Goal: Task Accomplishment & Management: Manage account settings

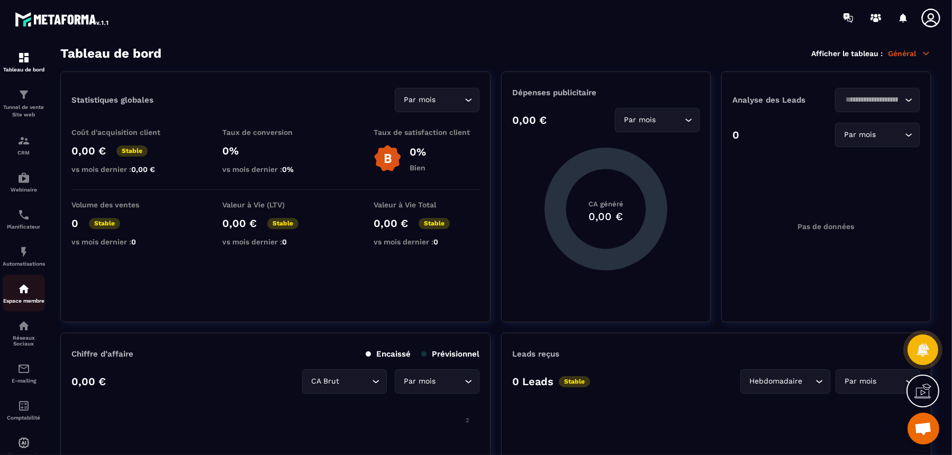
click at [16, 294] on div "Espace membre" at bounding box center [24, 293] width 42 height 21
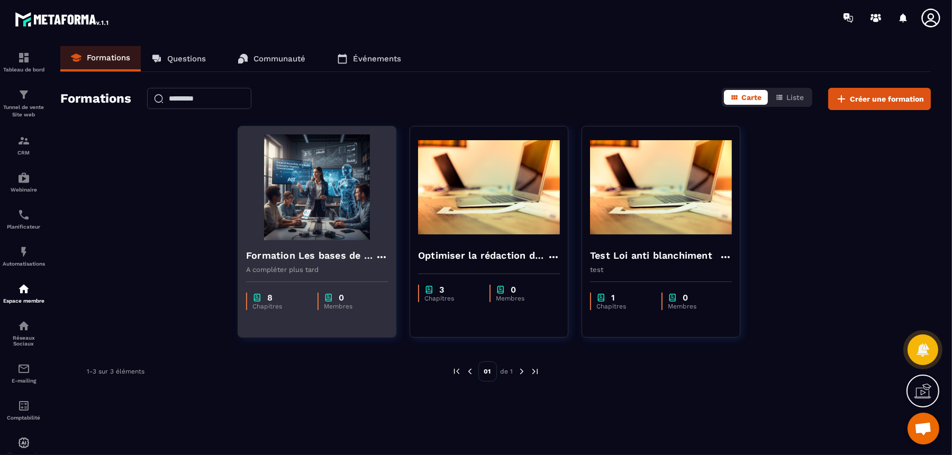
click at [344, 189] on img at bounding box center [317, 187] width 142 height 106
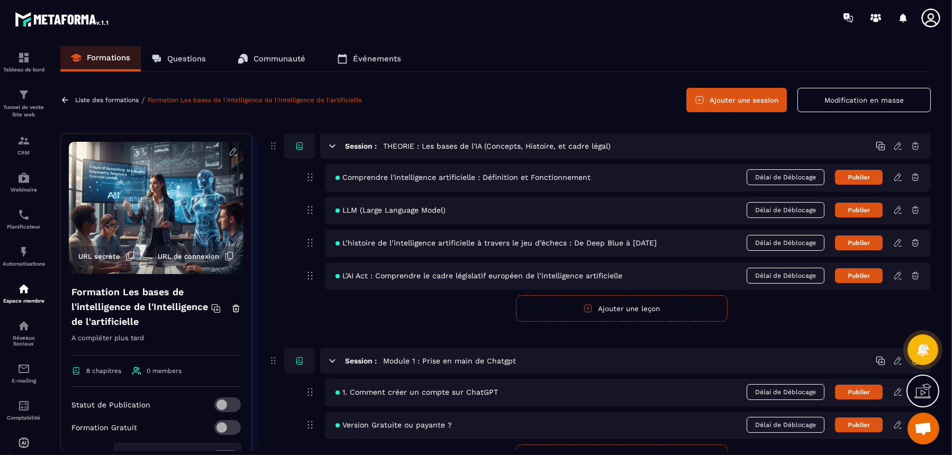
click at [331, 142] on icon at bounding box center [333, 146] width 10 height 10
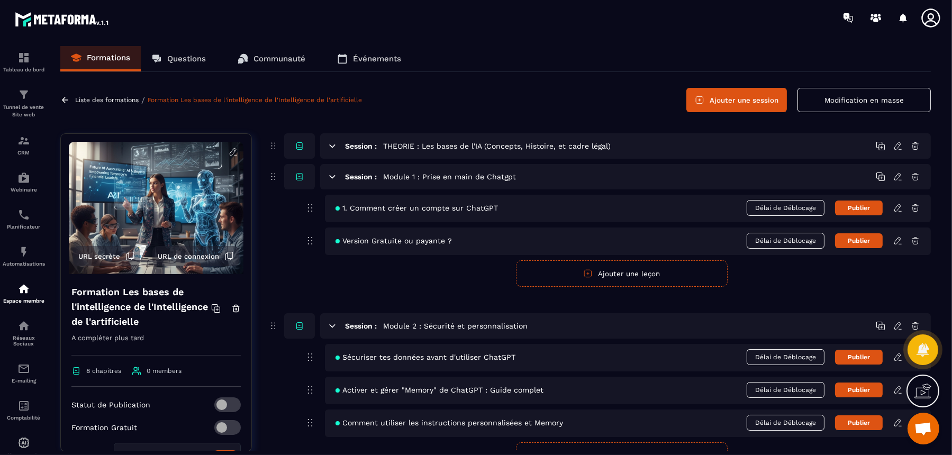
click at [331, 179] on icon at bounding box center [333, 177] width 10 height 10
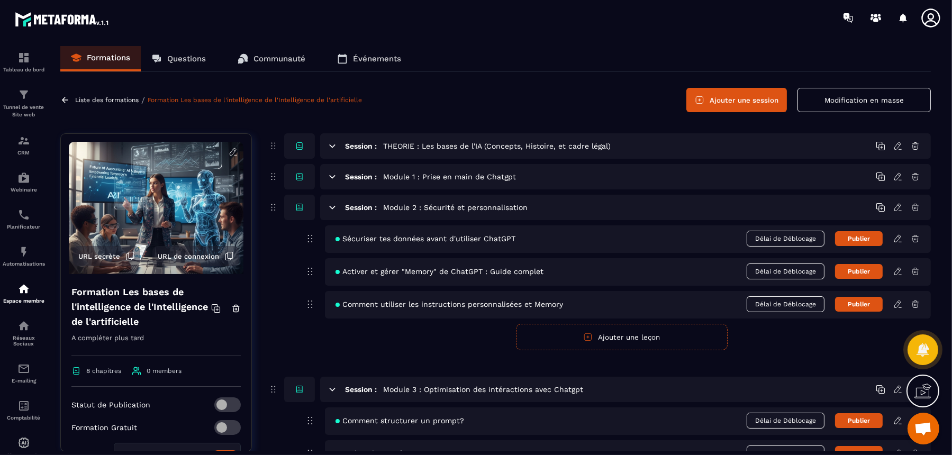
click at [332, 206] on icon at bounding box center [333, 207] width 6 height 3
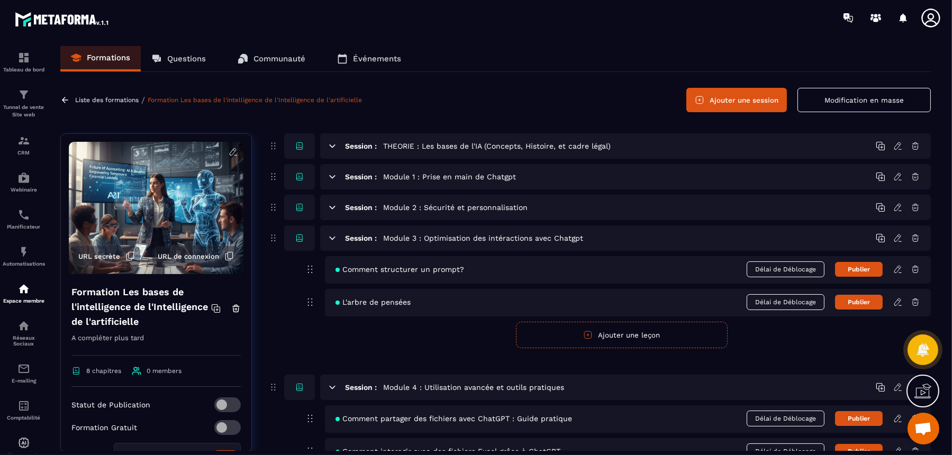
click at [329, 245] on div "Session : Module 3 : Optimisation des intéractions avec Chatgpt" at bounding box center [625, 237] width 611 height 25
click at [332, 240] on icon at bounding box center [333, 238] width 10 height 10
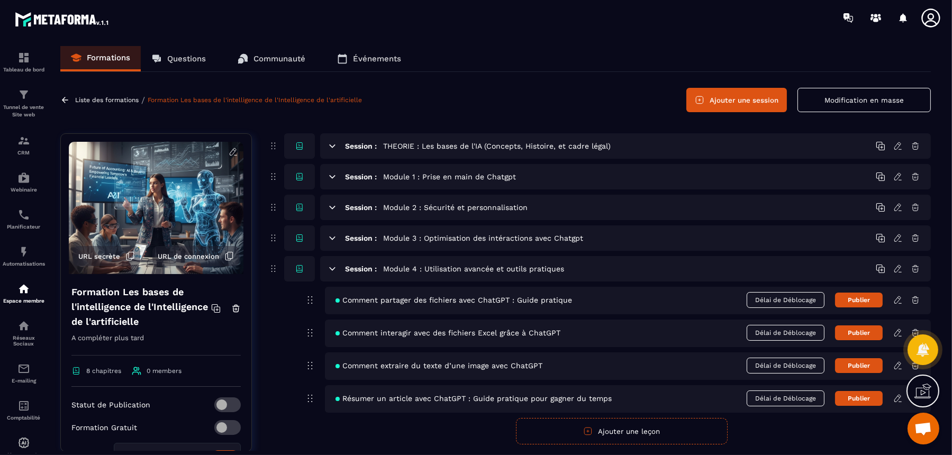
click at [329, 269] on icon at bounding box center [333, 269] width 10 height 10
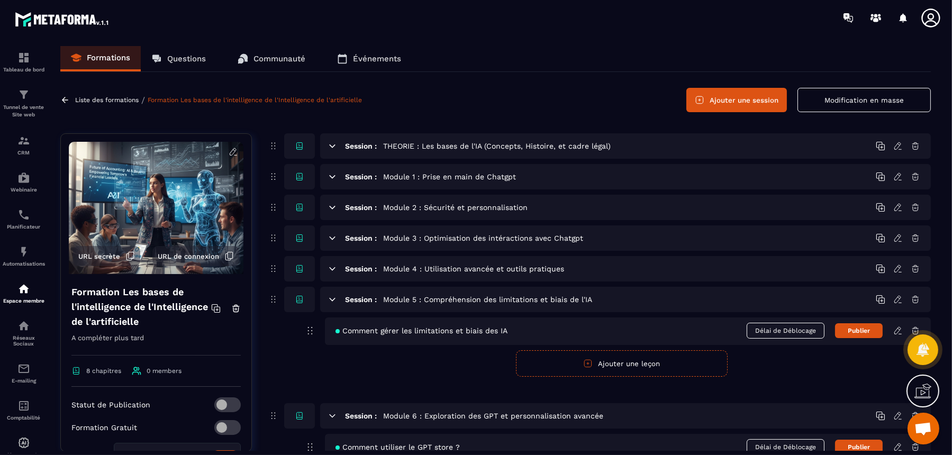
click at [331, 300] on icon at bounding box center [333, 300] width 10 height 10
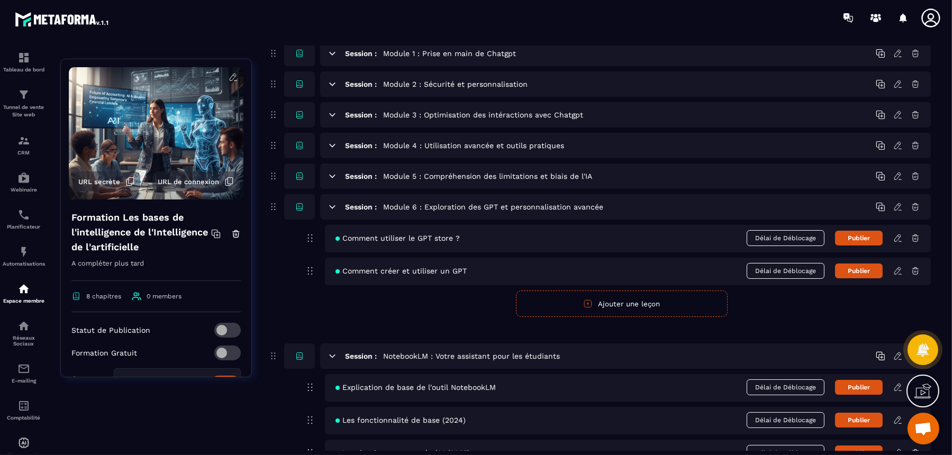
scroll to position [132, 0]
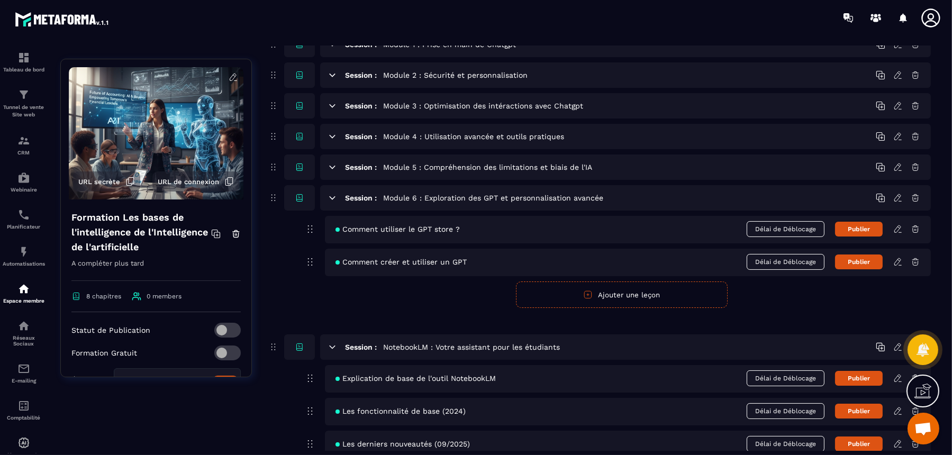
click at [331, 198] on icon at bounding box center [333, 198] width 10 height 10
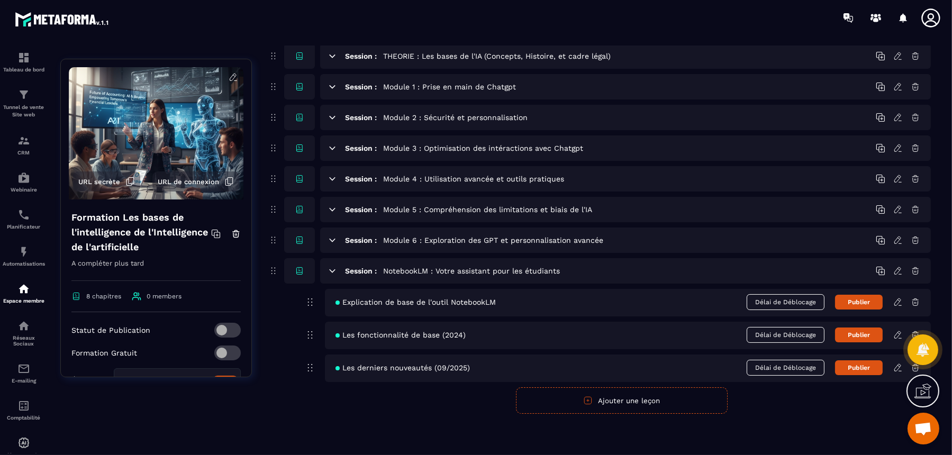
scroll to position [88, 0]
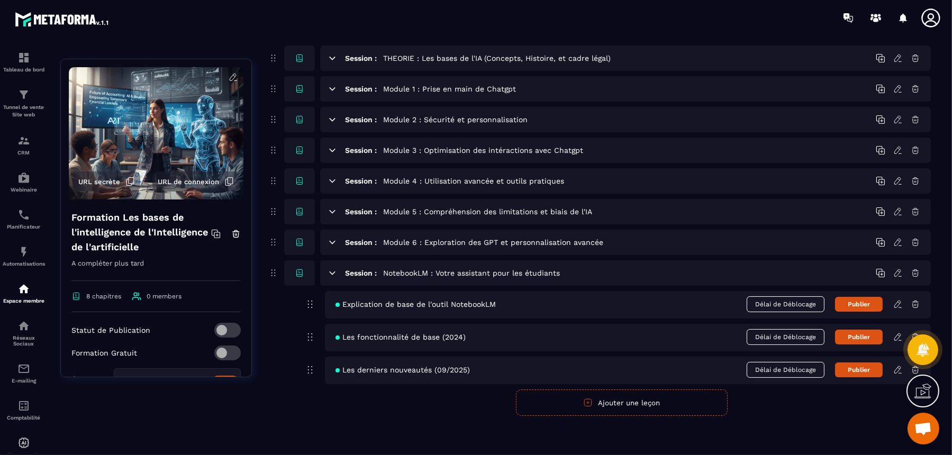
click at [332, 274] on icon at bounding box center [333, 273] width 10 height 10
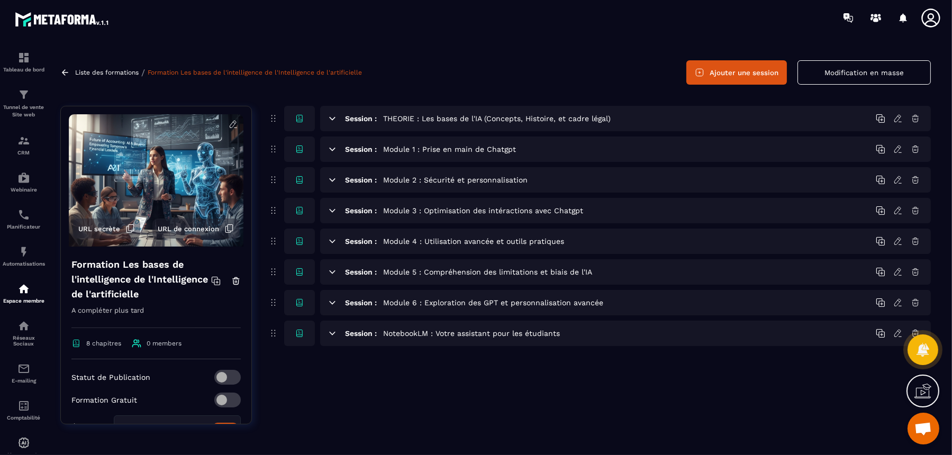
scroll to position [26, 0]
click at [747, 74] on button "Ajouter une session" at bounding box center [736, 73] width 101 height 24
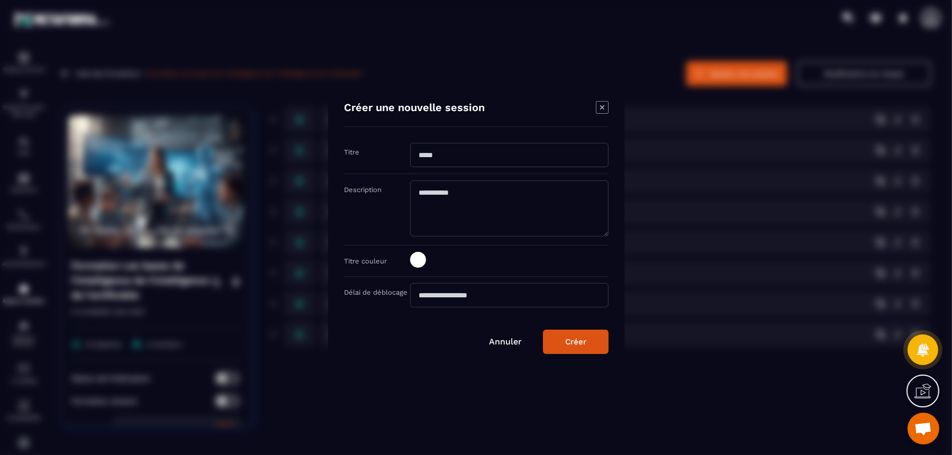
click at [445, 153] on input "Modal window" at bounding box center [509, 155] width 198 height 24
paste input "**********"
type input "**********"
drag, startPoint x: 602, startPoint y: 159, endPoint x: 326, endPoint y: 153, distance: 276.3
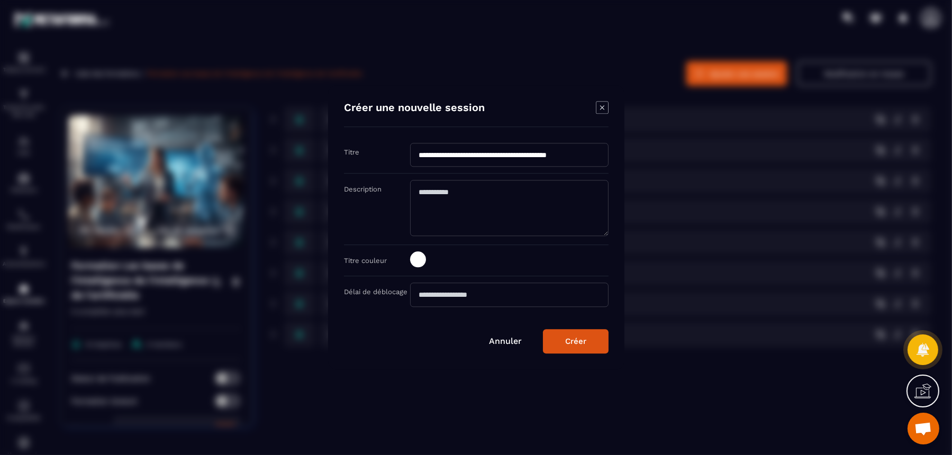
click at [326, 153] on section "**********" at bounding box center [476, 227] width 952 height 455
click at [458, 159] on input "Modal window" at bounding box center [509, 155] width 198 height 24
type input "**********"
click at [474, 214] on textarea "Modal window" at bounding box center [509, 208] width 198 height 56
click at [571, 325] on form "**********" at bounding box center [476, 227] width 265 height 252
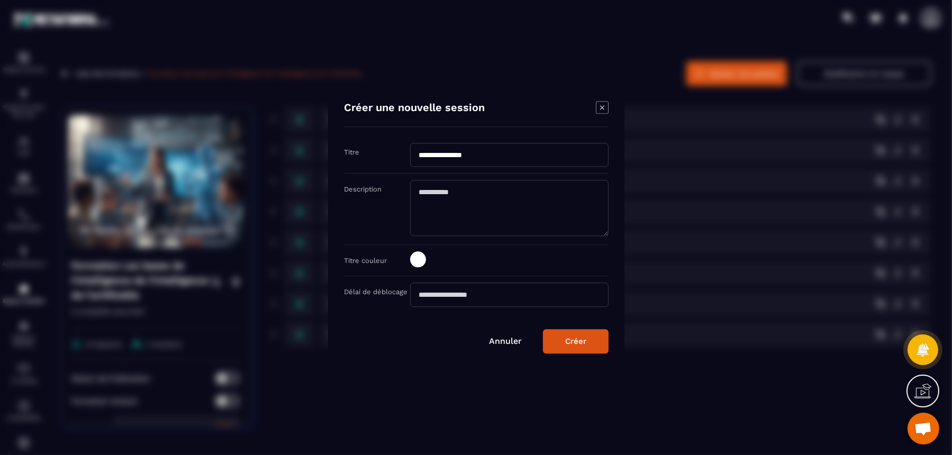
click at [560, 349] on button "Créer" at bounding box center [576, 342] width 66 height 24
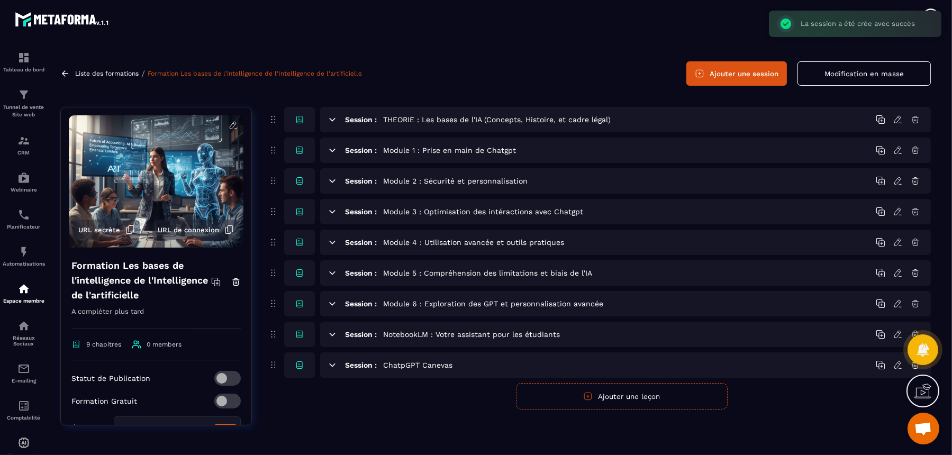
click at [333, 365] on icon at bounding box center [333, 365] width 6 height 3
click at [672, 389] on button "Ajouter une leçon" at bounding box center [622, 396] width 212 height 26
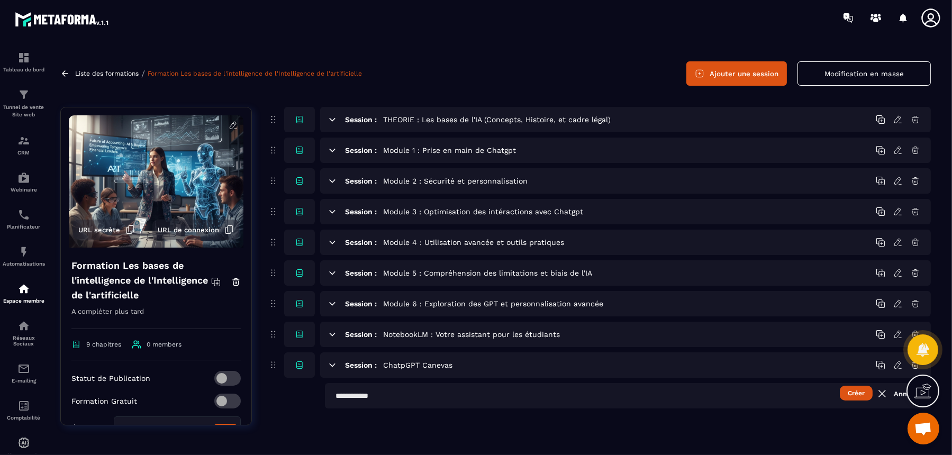
click at [556, 393] on input "text" at bounding box center [628, 395] width 606 height 25
paste input "**********"
type input "*"
click at [333, 368] on icon at bounding box center [333, 365] width 10 height 10
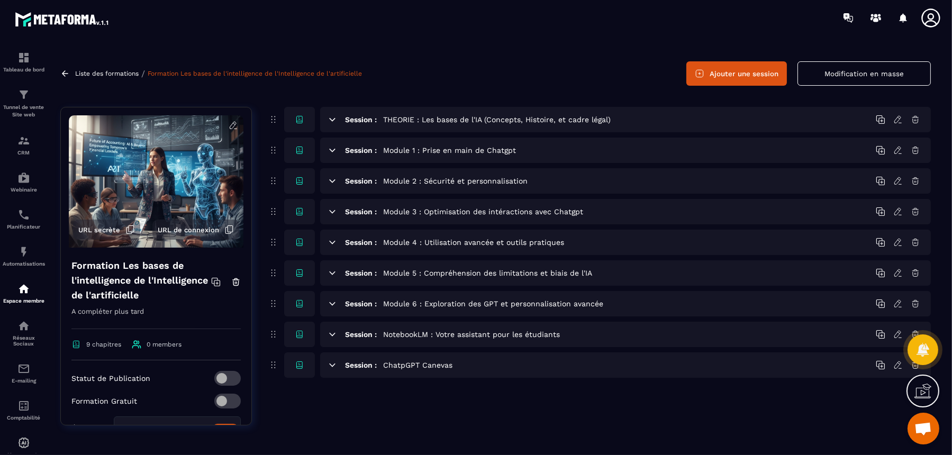
click at [896, 364] on icon at bounding box center [898, 365] width 10 height 10
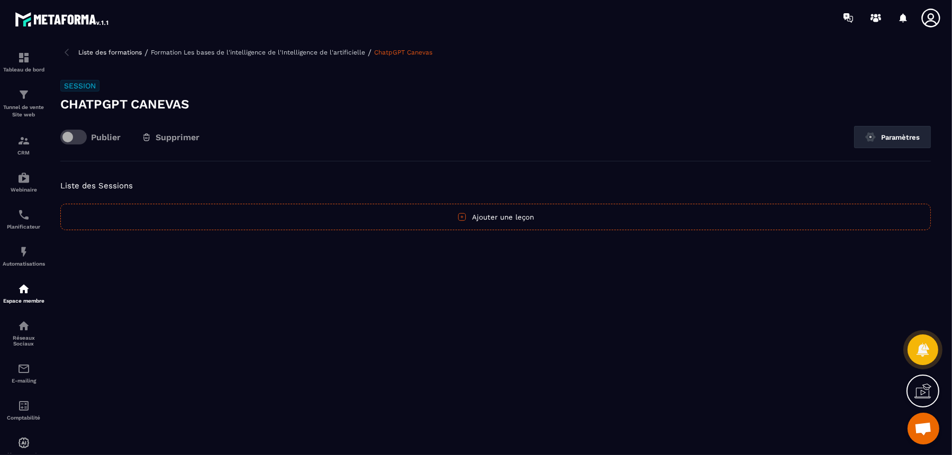
click at [493, 217] on button "Ajouter une leçon" at bounding box center [495, 217] width 870 height 26
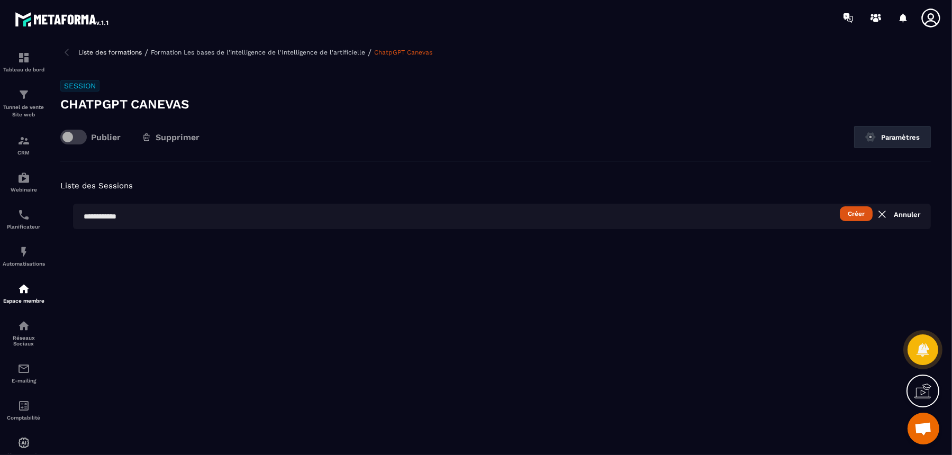
click at [335, 49] on p "Formation Les bases de l'intelligence de l'Intelligence de l'artificielle" at bounding box center [258, 52] width 214 height 7
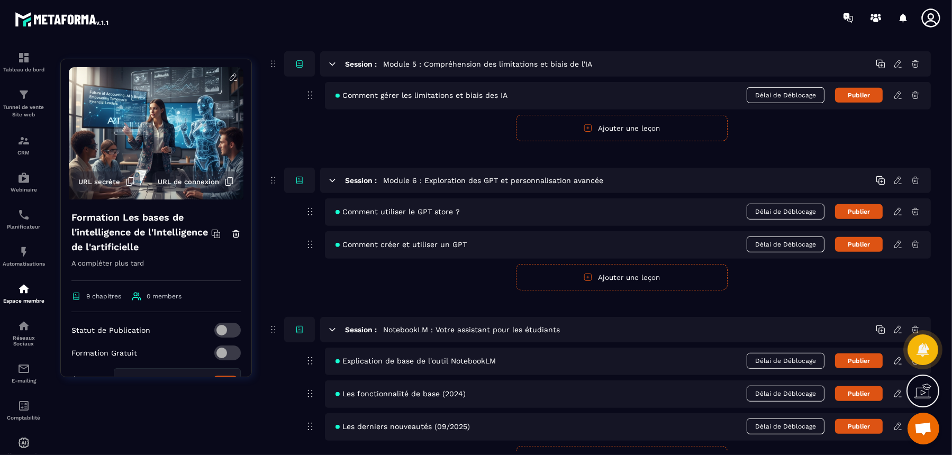
scroll to position [1124, 0]
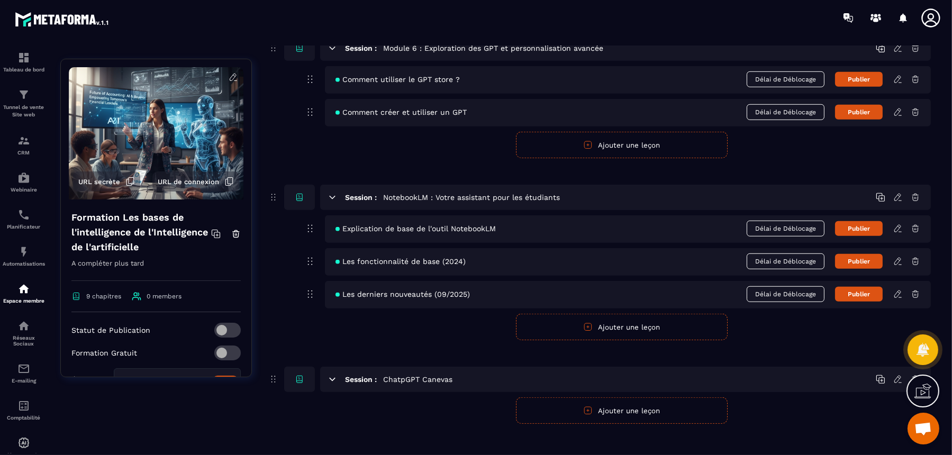
click at [801, 407] on form "Publier Annuler Ajouter une leçon" at bounding box center [621, 410] width 619 height 26
click at [653, 402] on button "Ajouter une leçon" at bounding box center [622, 410] width 212 height 26
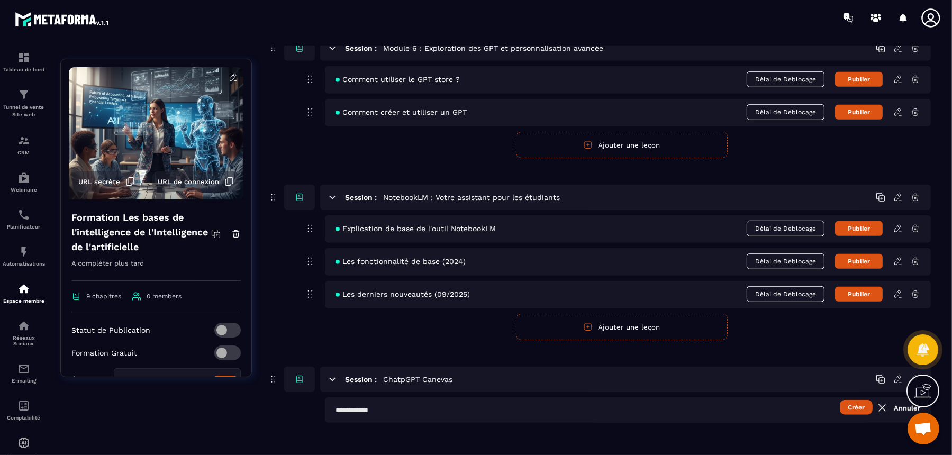
scroll to position [1123, 0]
click at [547, 407] on input "text" at bounding box center [628, 410] width 606 height 25
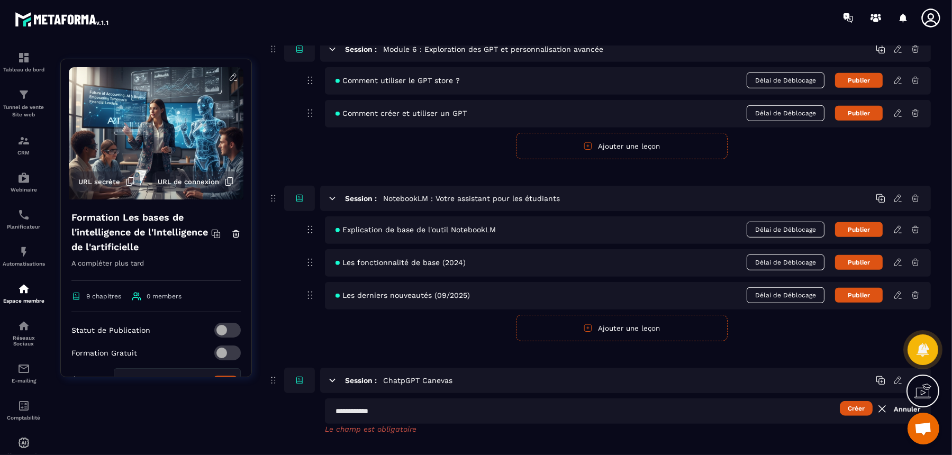
click at [274, 396] on div "Session : ChatpGPT Canevas Créer Annuler Le champ est obligatoire" at bounding box center [599, 401] width 663 height 66
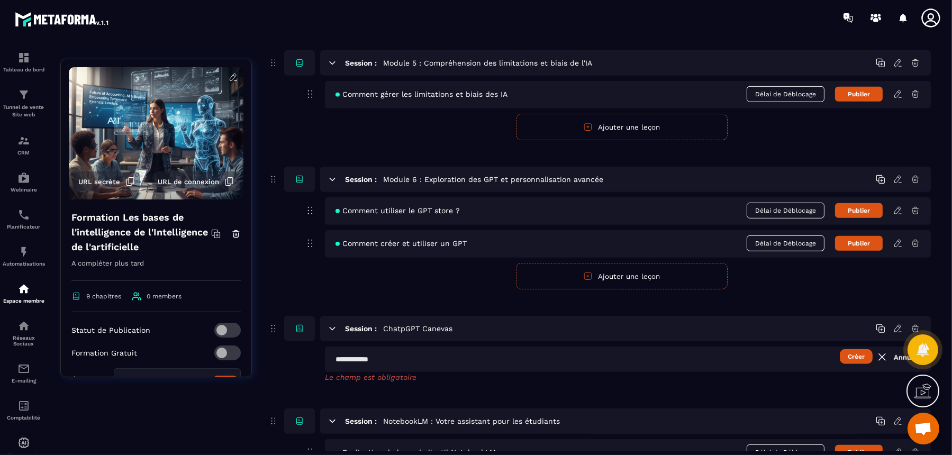
scroll to position [991, 0]
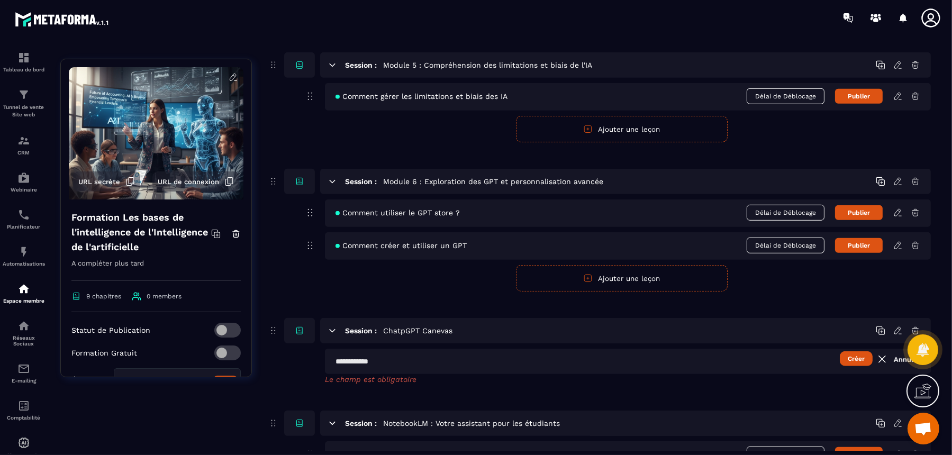
click at [315, 349] on form "Créer Annuler Le champ est obligatoire" at bounding box center [621, 366] width 619 height 35
click at [287, 356] on div "Session : ChatpGPT Canevas Créer Annuler Le champ est obligatoire" at bounding box center [599, 351] width 663 height 66
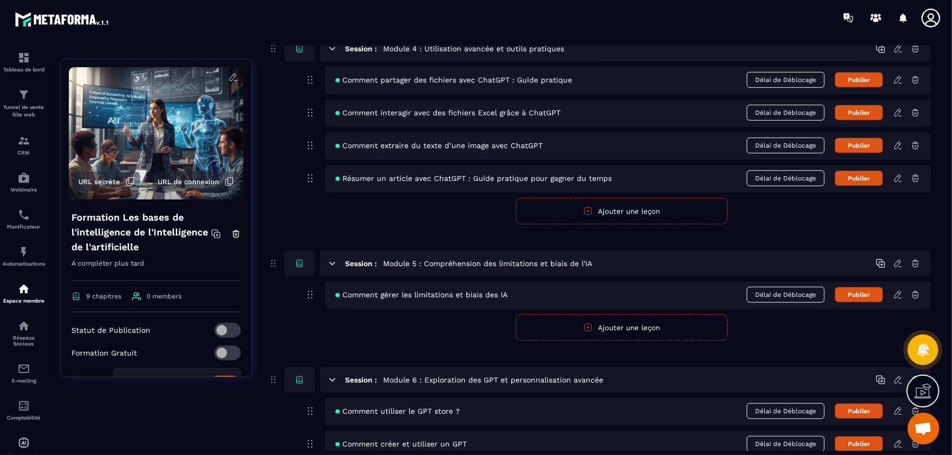
scroll to position [859, 0]
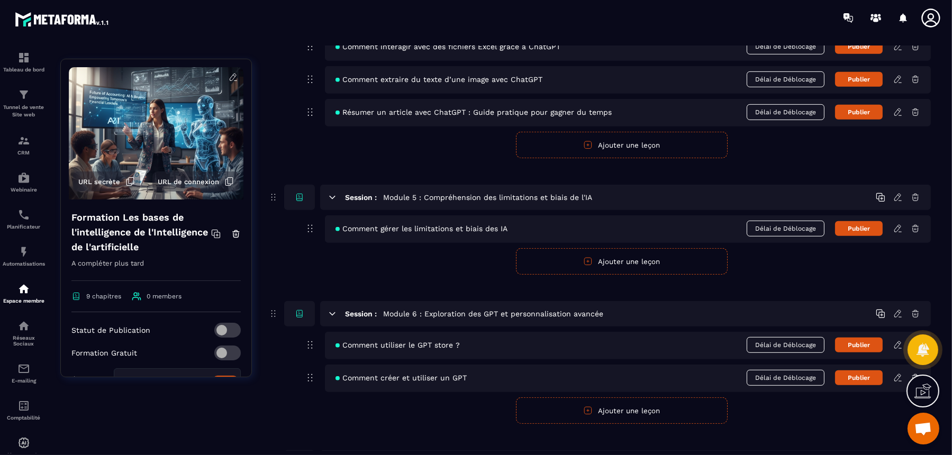
click at [444, 149] on form "Publier Annuler Ajouter une leçon" at bounding box center [621, 145] width 619 height 26
click at [450, 132] on form "Publier Annuler Ajouter une leçon" at bounding box center [621, 145] width 619 height 26
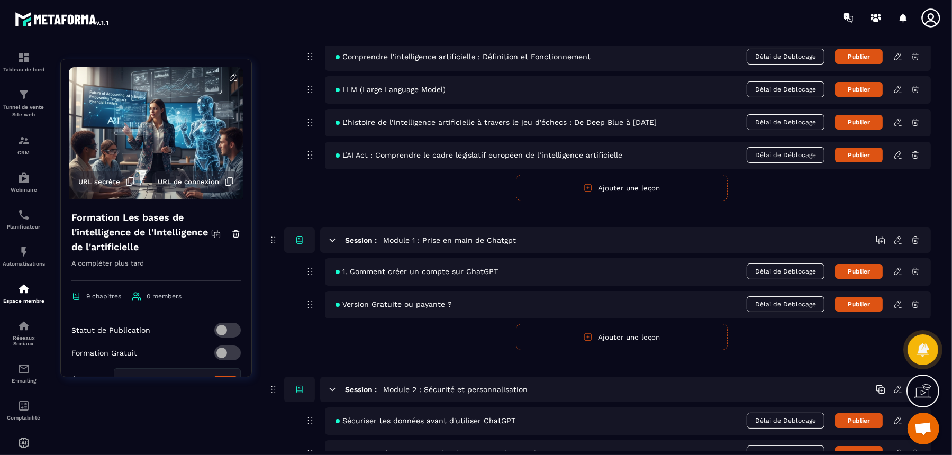
scroll to position [0, 0]
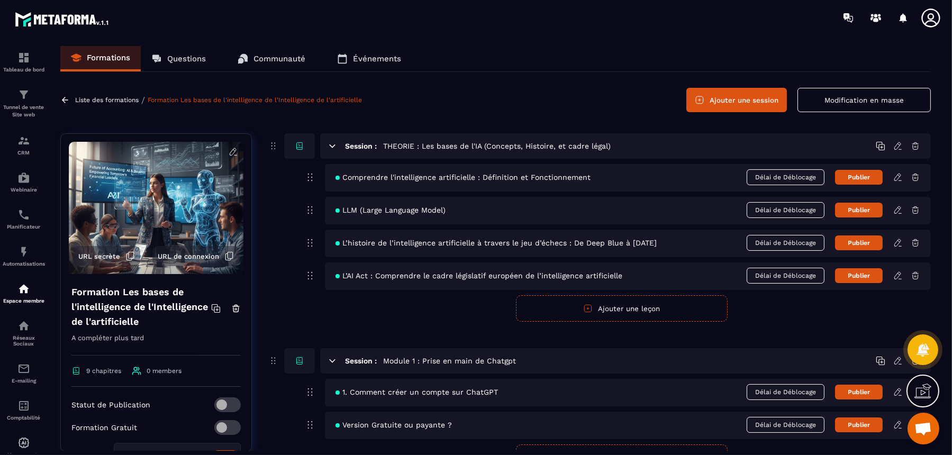
click at [723, 96] on button "Ajouter une session" at bounding box center [736, 100] width 101 height 24
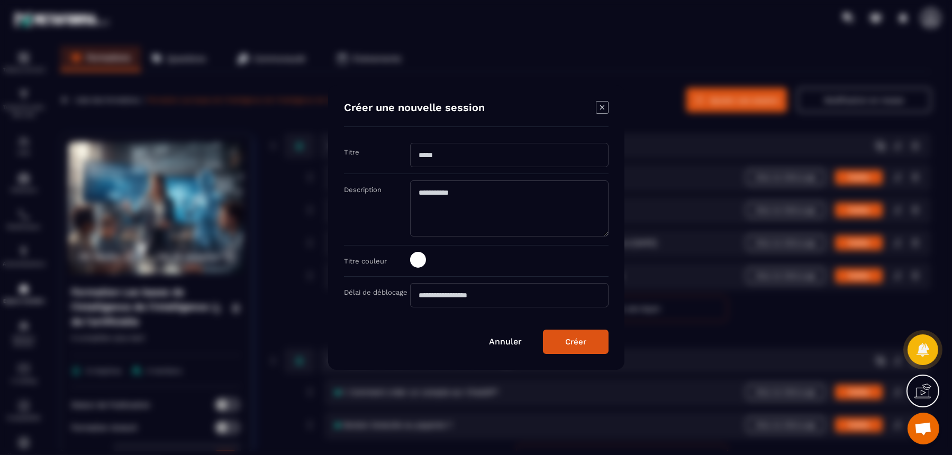
click at [470, 152] on input "Modal window" at bounding box center [509, 155] width 198 height 24
type input "**********"
click at [513, 220] on textarea "Modal window" at bounding box center [509, 208] width 198 height 56
click at [570, 339] on div "Créer" at bounding box center [575, 342] width 21 height 10
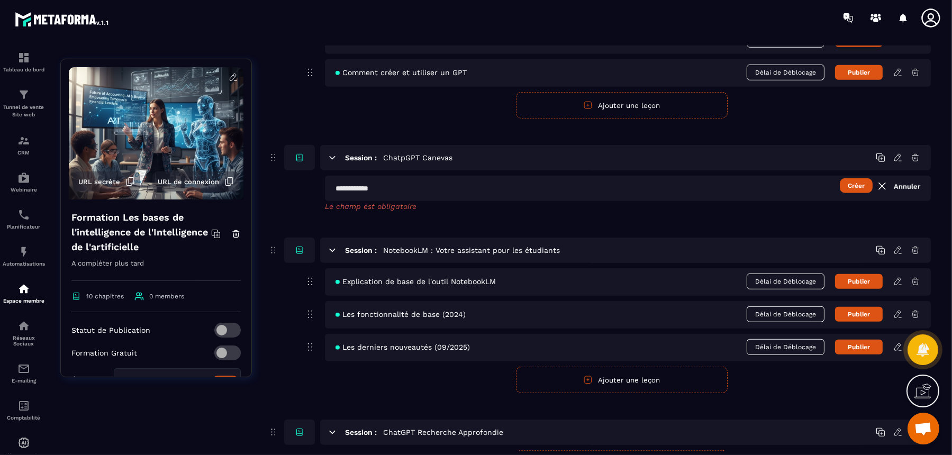
scroll to position [1191, 0]
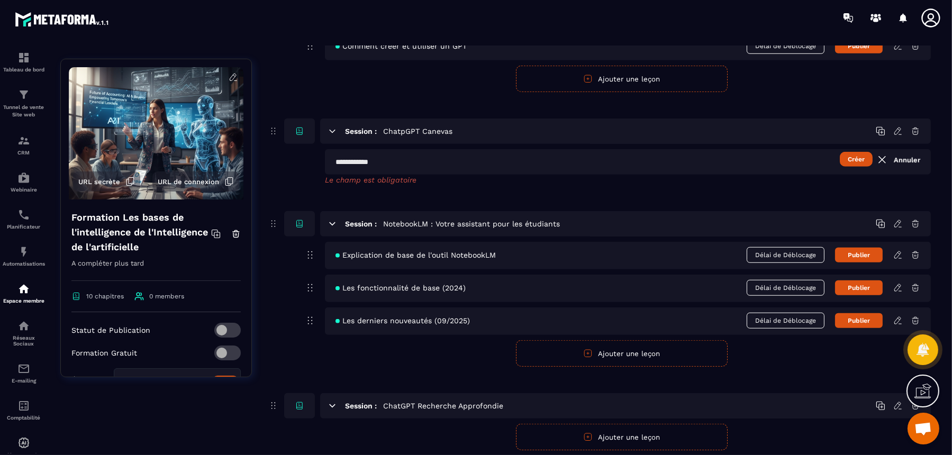
click at [301, 154] on div "Session : ChatpGPT Canevas Créer Annuler Le champ est obligatoire" at bounding box center [599, 152] width 663 height 66
click at [906, 153] on link "Annuler" at bounding box center [898, 159] width 44 height 13
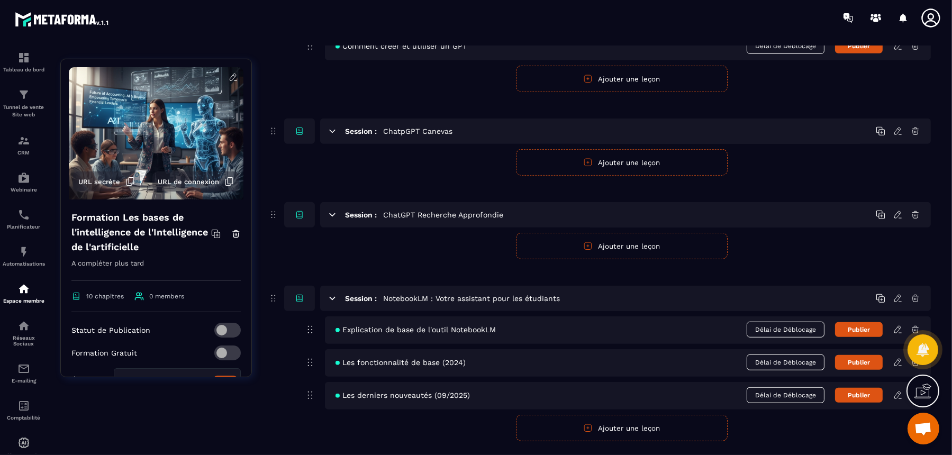
click at [399, 243] on form "Publier Annuler Ajouter une leçon" at bounding box center [621, 246] width 619 height 26
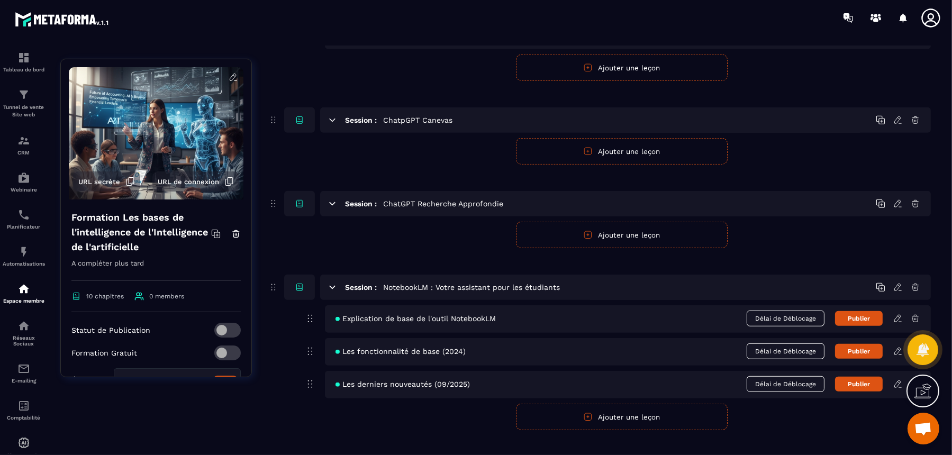
scroll to position [1207, 0]
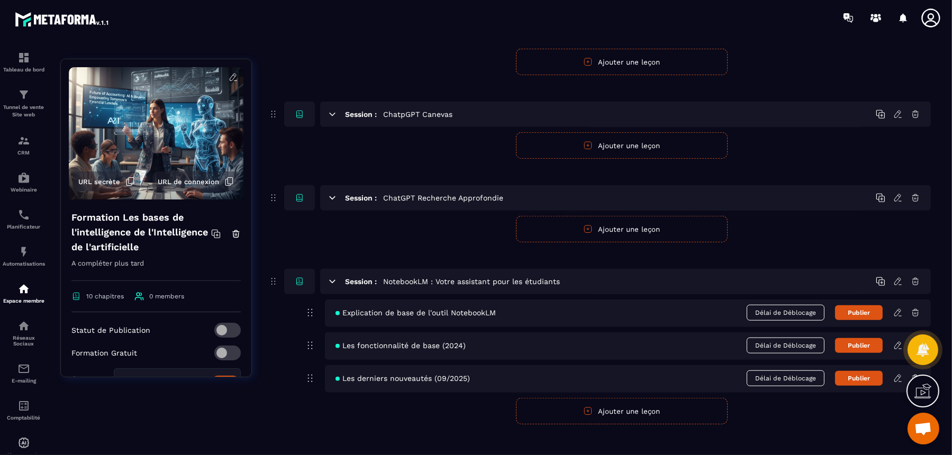
click at [344, 404] on form "Publier Annuler Ajouter une leçon" at bounding box center [621, 411] width 619 height 26
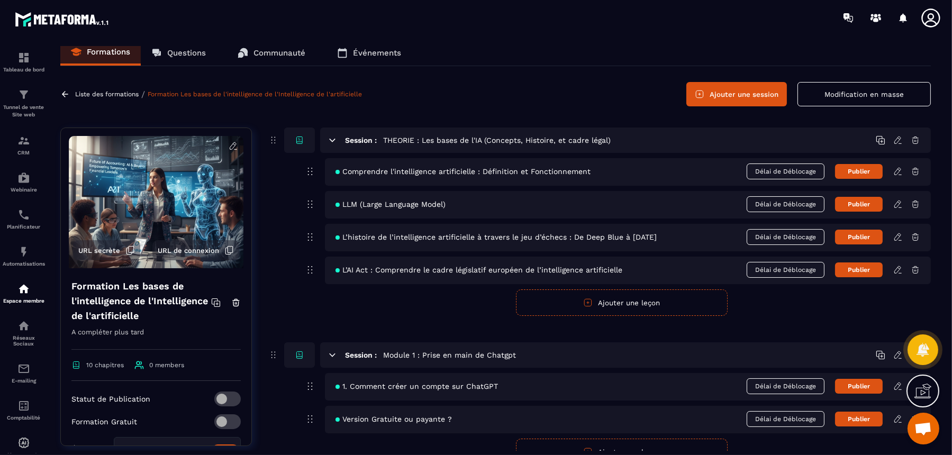
scroll to position [0, 0]
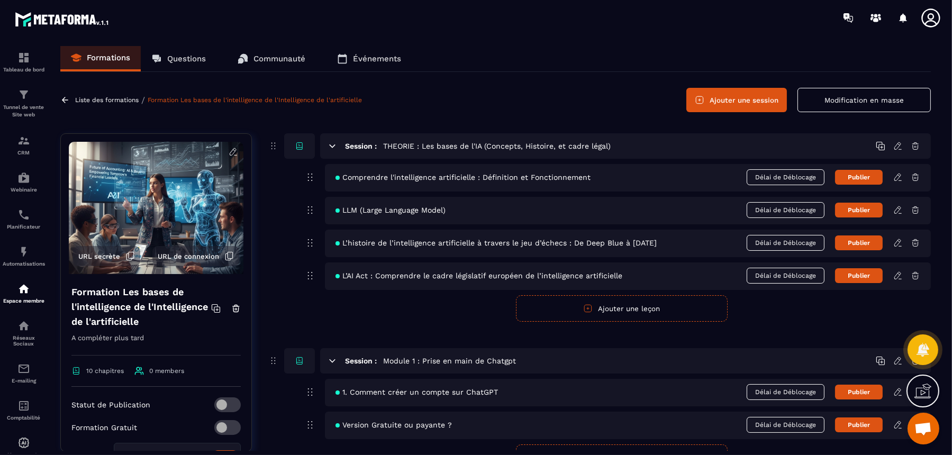
click at [729, 92] on button "Ajouter une session" at bounding box center [736, 100] width 101 height 24
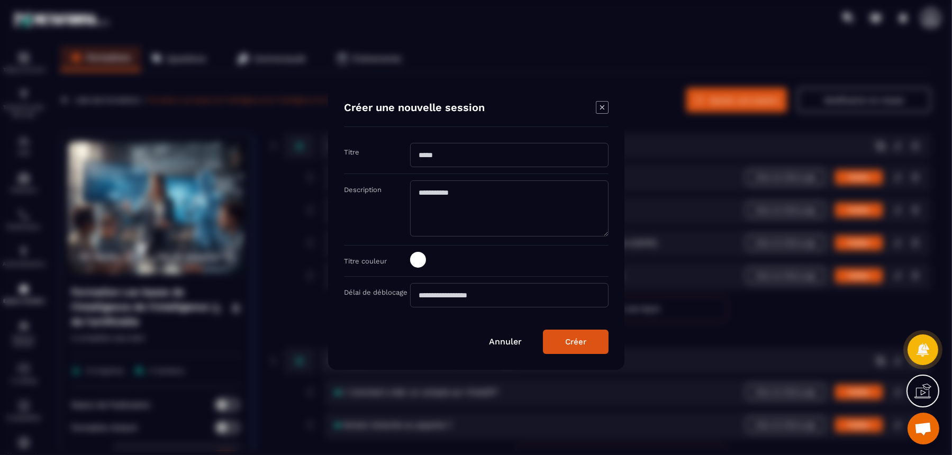
click at [497, 157] on input "Modal window" at bounding box center [509, 155] width 198 height 24
type input "**********"
click at [555, 331] on button "Créer" at bounding box center [576, 342] width 66 height 24
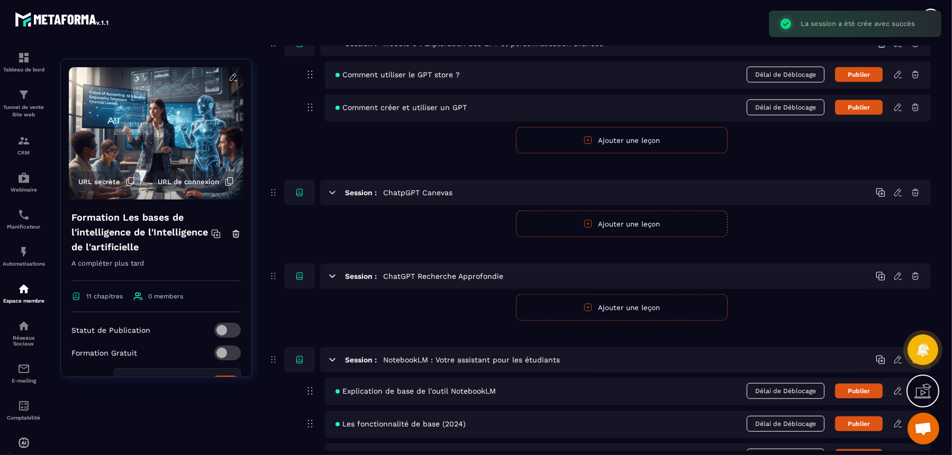
scroll to position [1291, 0]
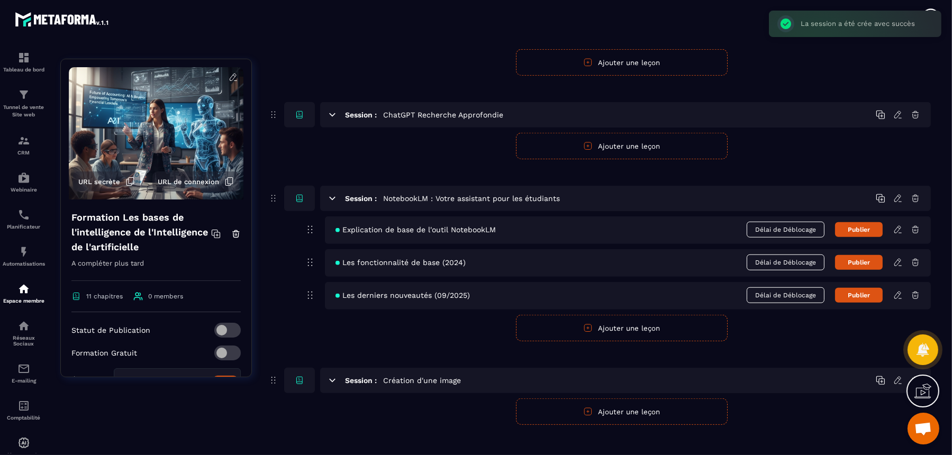
click at [444, 325] on form "Publier Annuler Ajouter une leçon" at bounding box center [621, 328] width 619 height 26
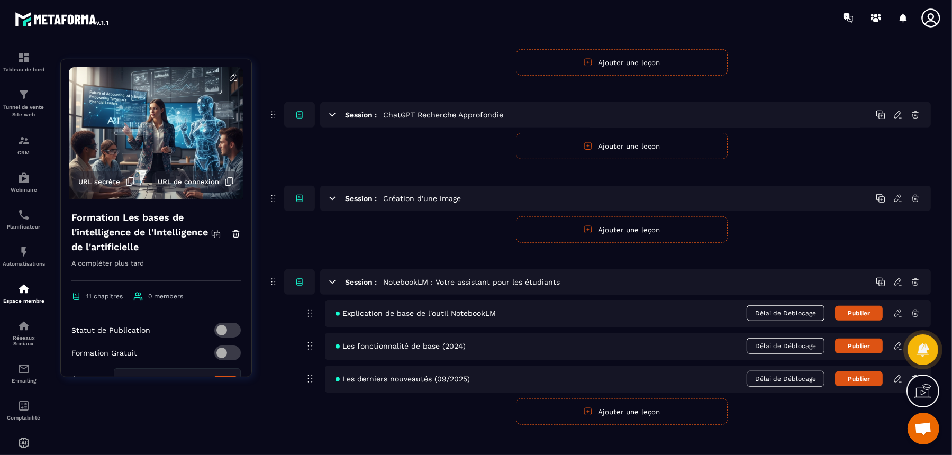
click at [333, 280] on icon at bounding box center [333, 281] width 6 height 3
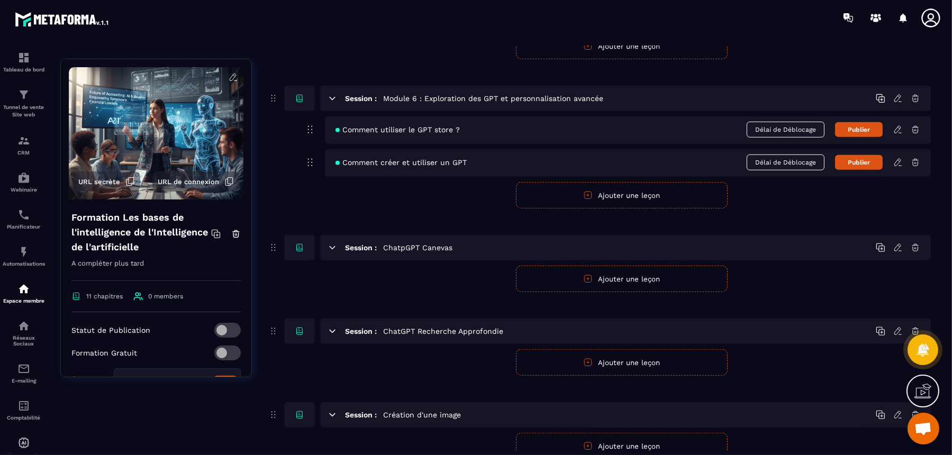
scroll to position [1140, 0]
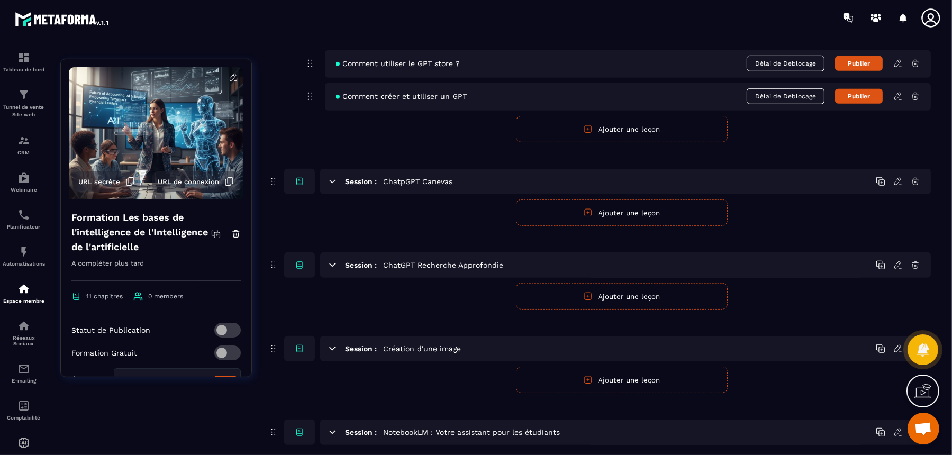
click at [329, 428] on icon at bounding box center [333, 433] width 10 height 10
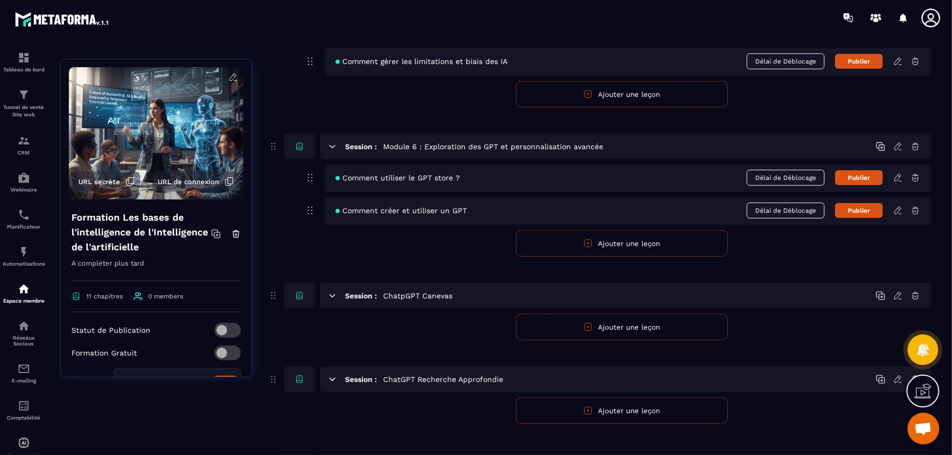
scroll to position [960, 0]
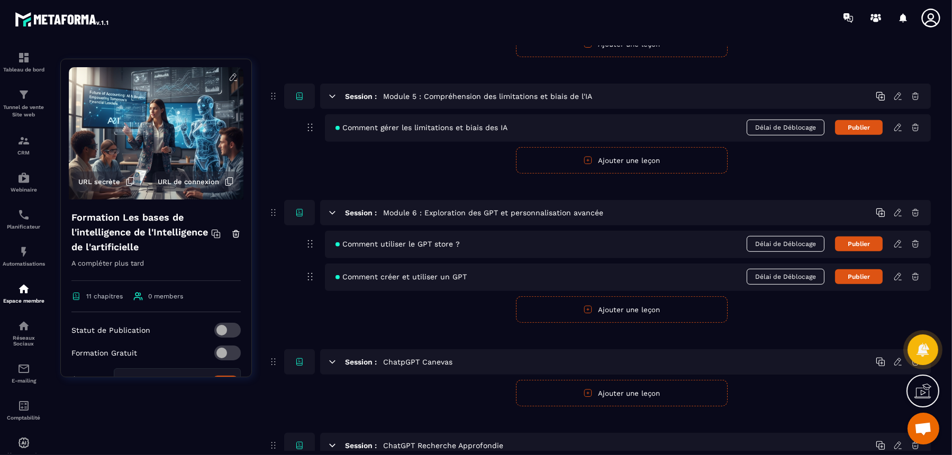
click at [437, 312] on form "Publier Annuler Ajouter une leçon" at bounding box center [621, 309] width 619 height 26
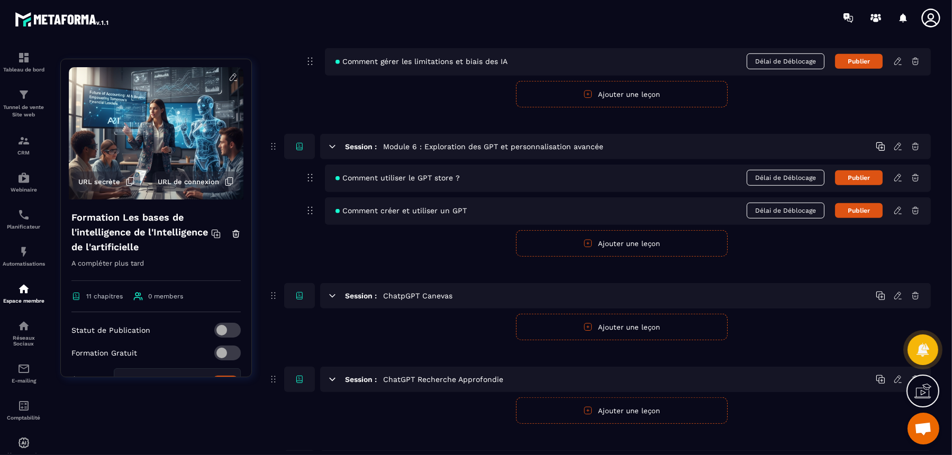
click at [273, 289] on icon at bounding box center [273, 295] width 11 height 13
click at [898, 291] on icon at bounding box center [898, 296] width 10 height 10
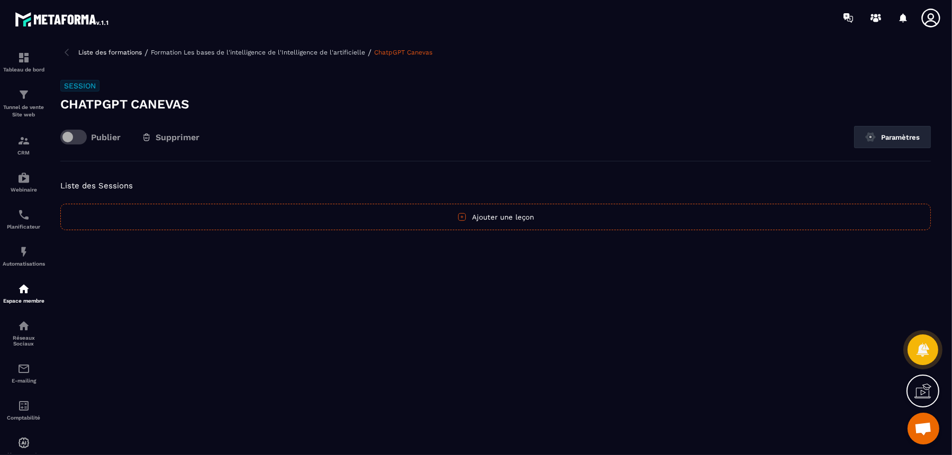
click at [268, 49] on p "Formation Les bases de l'intelligence de l'Intelligence de l'artificielle" at bounding box center [258, 52] width 214 height 7
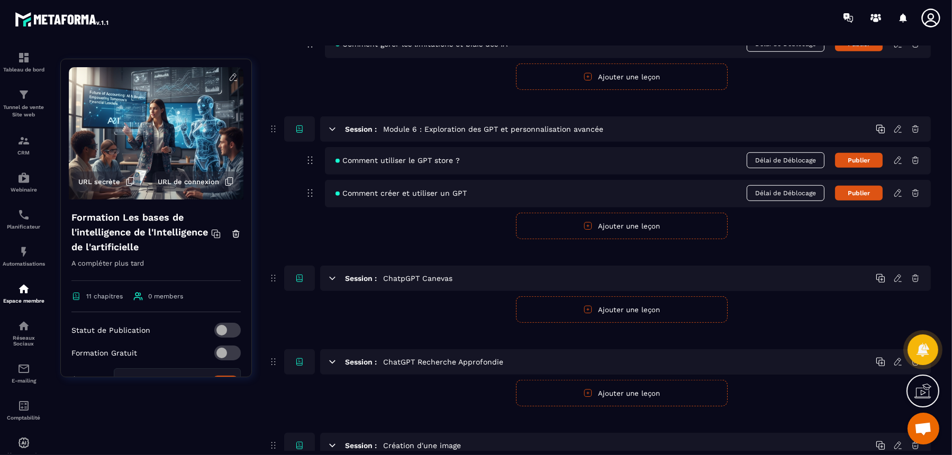
scroll to position [1058, 0]
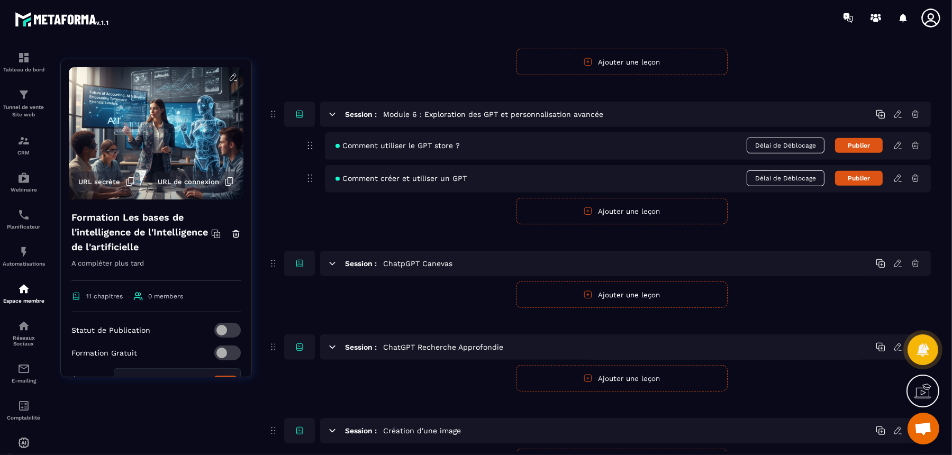
click at [645, 283] on button "Ajouter une leçon" at bounding box center [622, 294] width 212 height 26
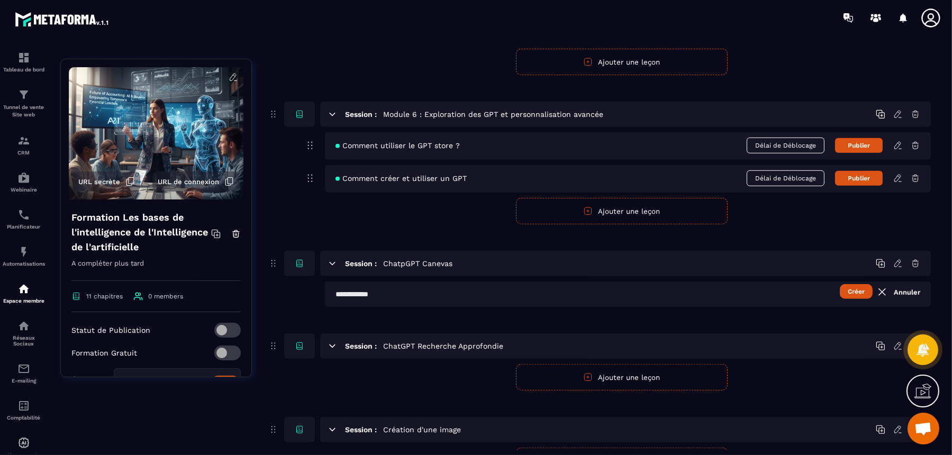
click at [748, 285] on input "text" at bounding box center [628, 293] width 606 height 25
type input "**********"
click at [853, 284] on button "Créer" at bounding box center [856, 291] width 33 height 15
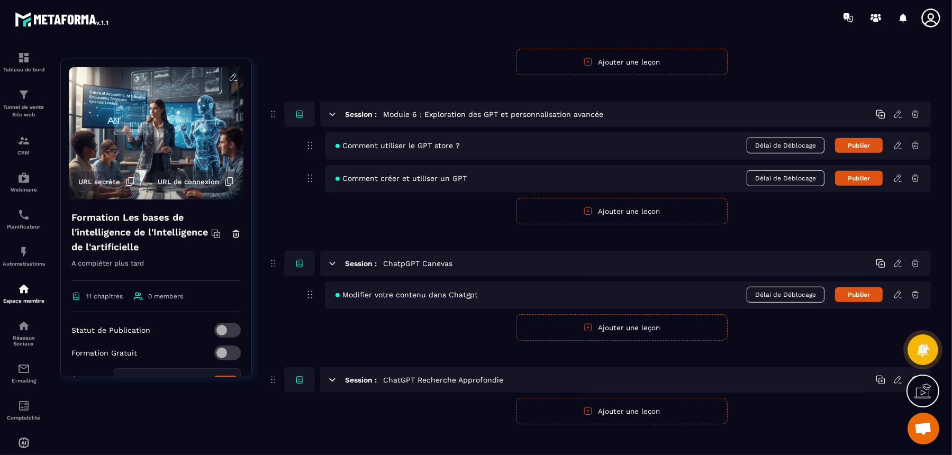
click at [900, 290] on icon at bounding box center [898, 295] width 10 height 10
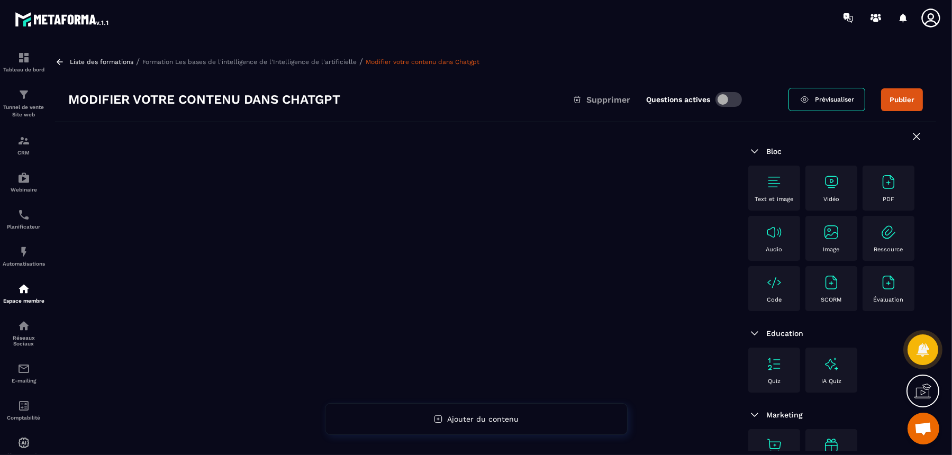
click at [836, 181] on img at bounding box center [831, 182] width 17 height 17
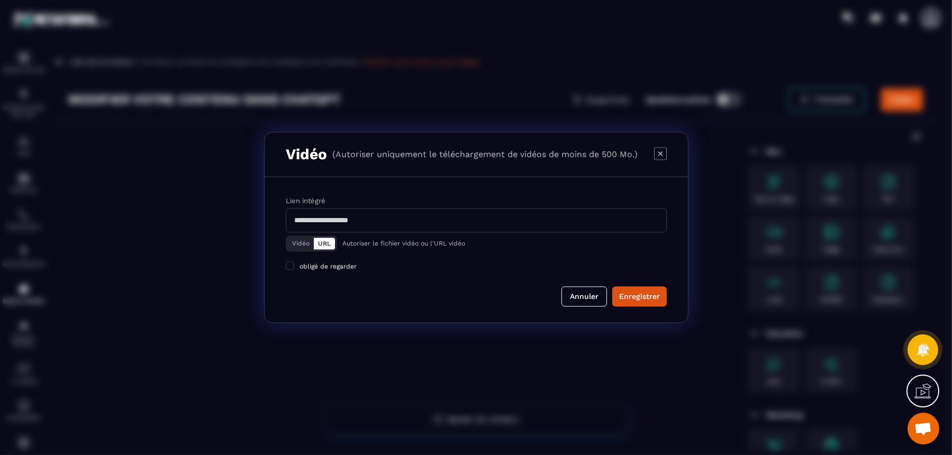
click at [405, 224] on input "Modal window" at bounding box center [476, 220] width 381 height 24
paste input "**********"
type input "**********"
click at [637, 294] on div "Enregistrer" at bounding box center [639, 297] width 41 height 11
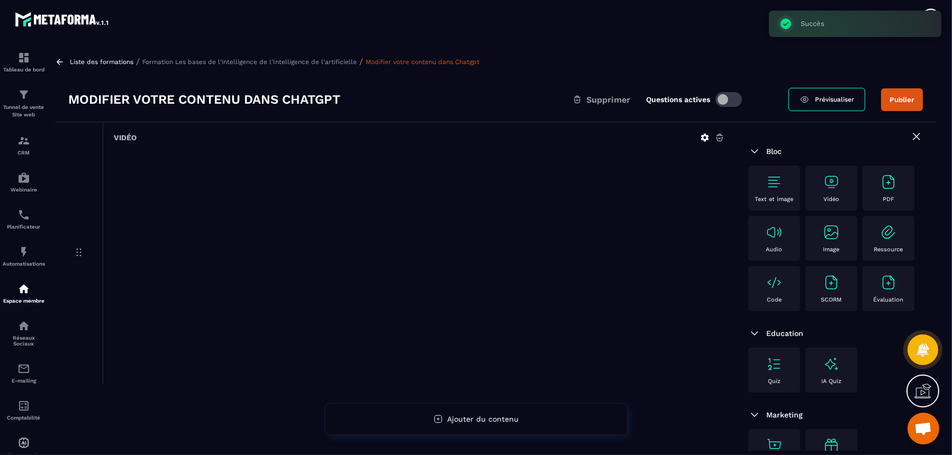
click at [341, 62] on p "Formation Les bases de l'intelligence de l'Intelligence de l'artificielle" at bounding box center [249, 61] width 214 height 7
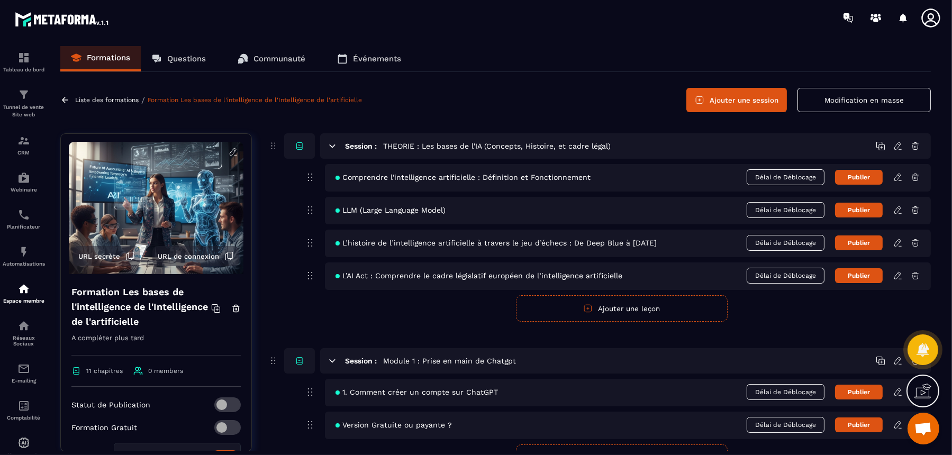
scroll to position [66, 0]
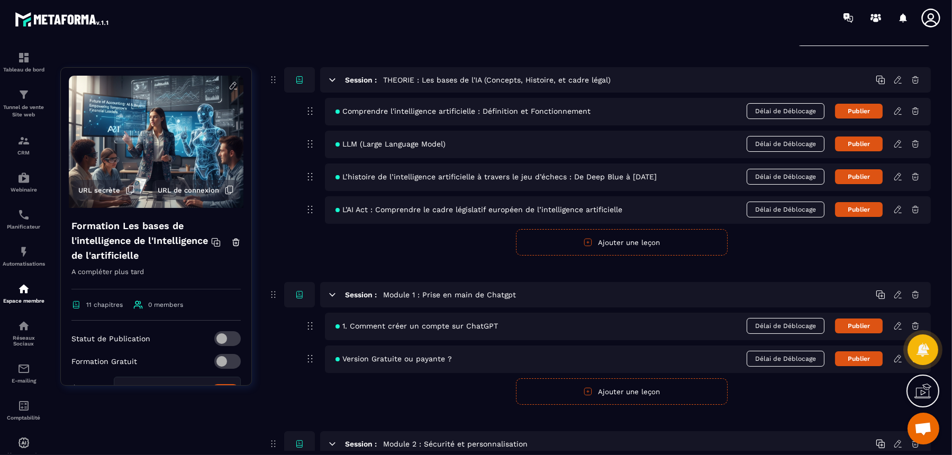
click at [331, 80] on icon at bounding box center [333, 80] width 10 height 10
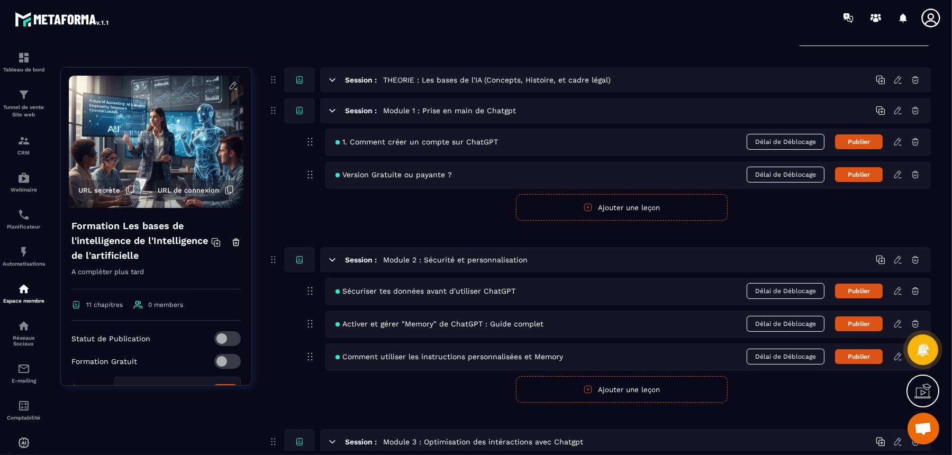
click at [331, 259] on icon at bounding box center [333, 260] width 10 height 10
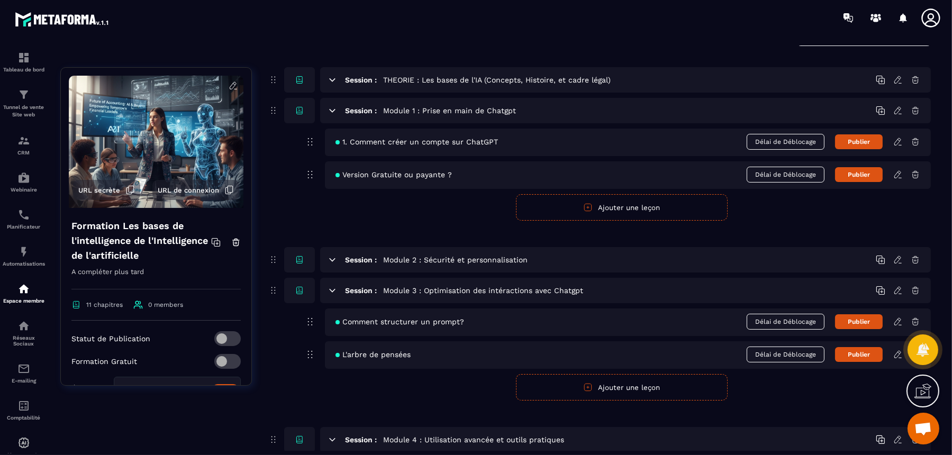
click at [331, 287] on icon at bounding box center [333, 291] width 10 height 10
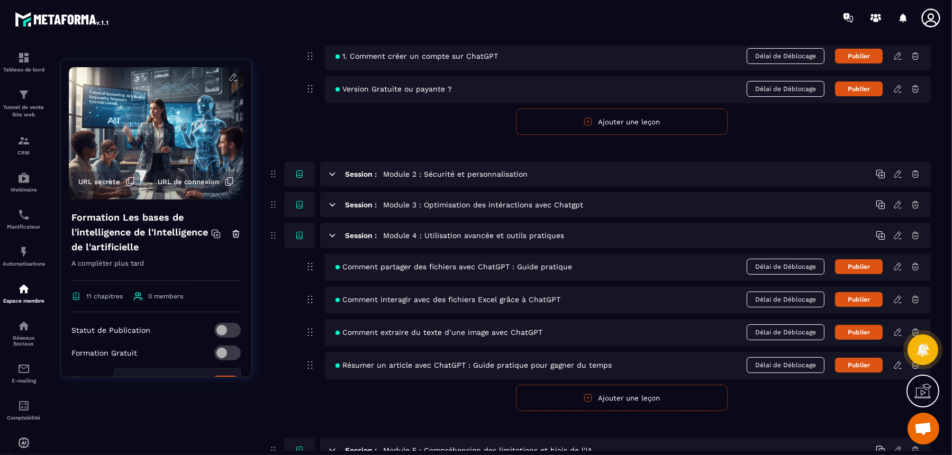
scroll to position [198, 0]
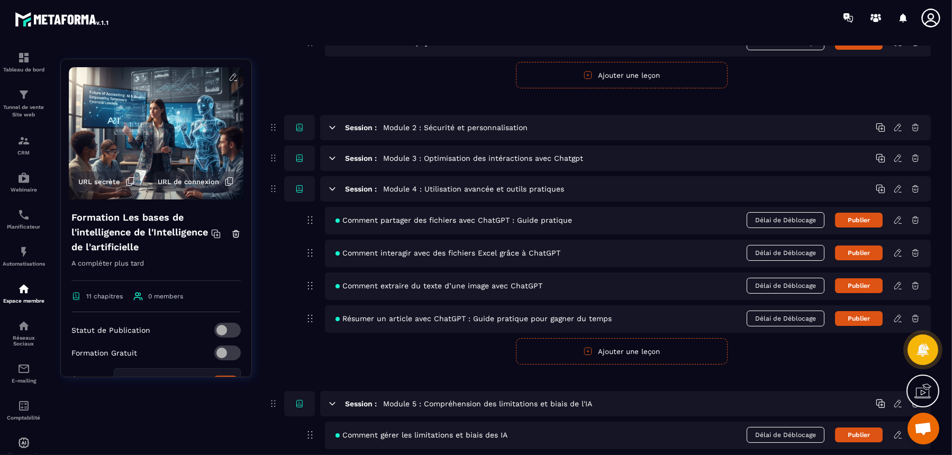
click at [330, 188] on icon at bounding box center [333, 189] width 10 height 10
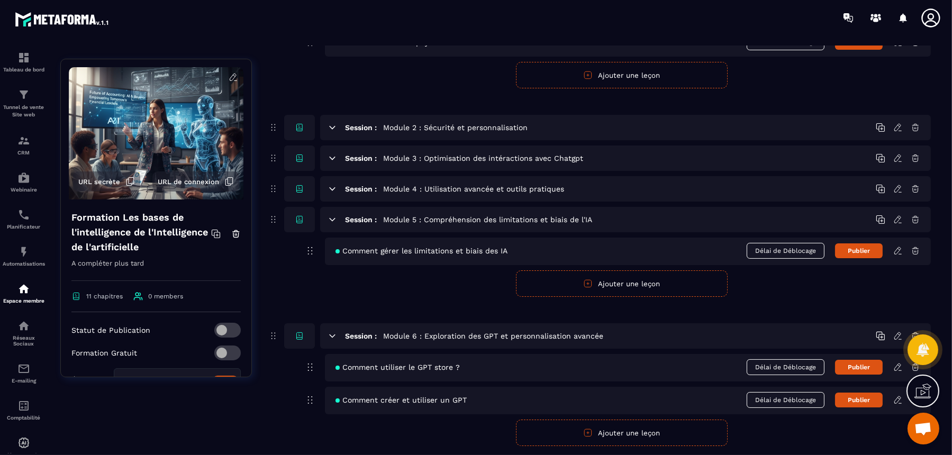
click at [329, 215] on icon at bounding box center [333, 220] width 10 height 10
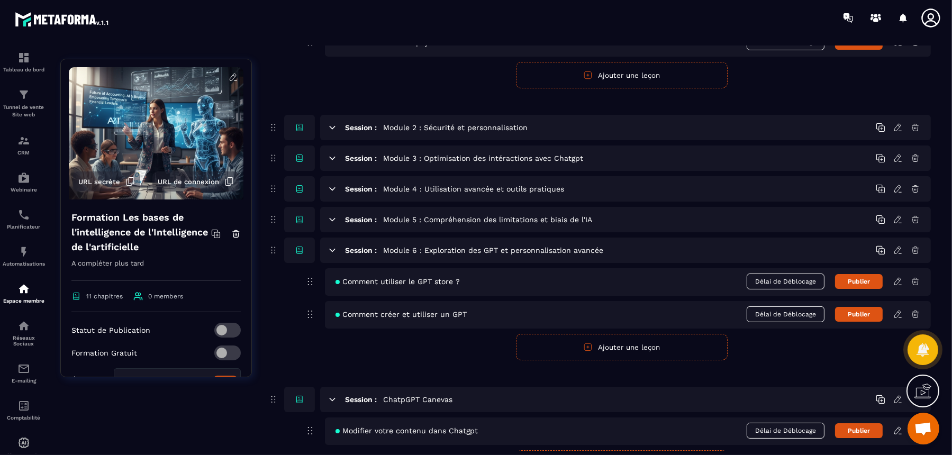
click at [333, 247] on icon at bounding box center [333, 251] width 10 height 10
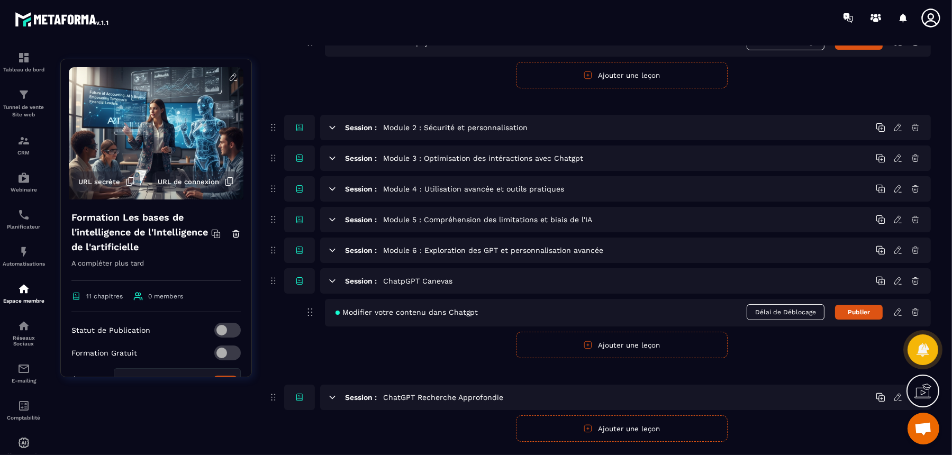
click at [897, 277] on icon at bounding box center [898, 281] width 10 height 10
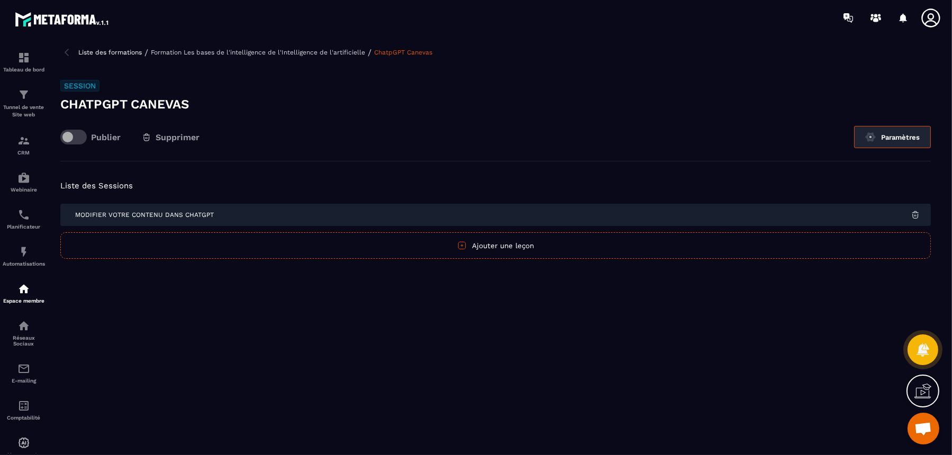
click at [886, 132] on button "Paramètres" at bounding box center [892, 137] width 77 height 22
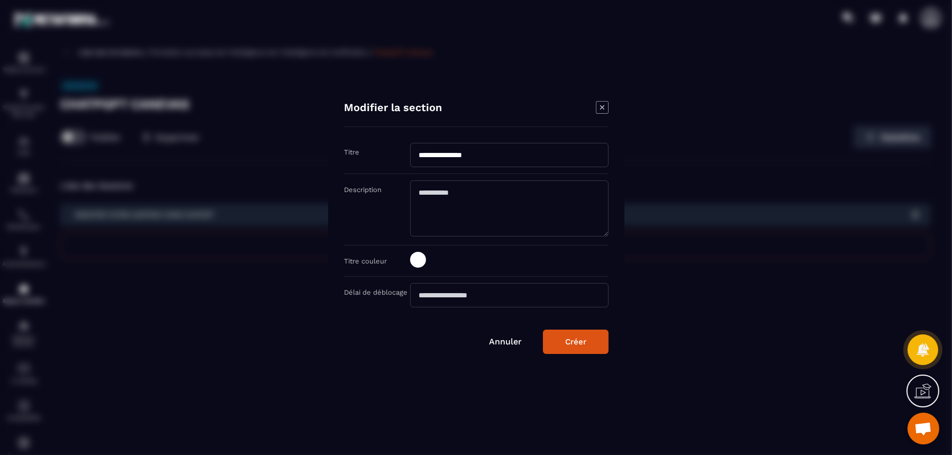
click at [419, 155] on input "**********" at bounding box center [509, 155] width 198 height 24
type input "**********"
click at [573, 330] on button "Créer" at bounding box center [576, 342] width 66 height 24
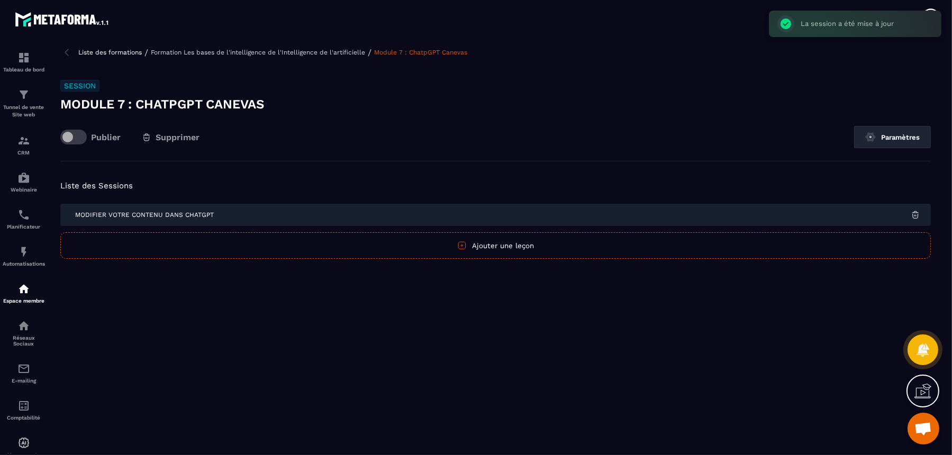
click at [310, 50] on p "Formation Les bases de l'intelligence de l'Intelligence de l'artificielle" at bounding box center [258, 52] width 214 height 7
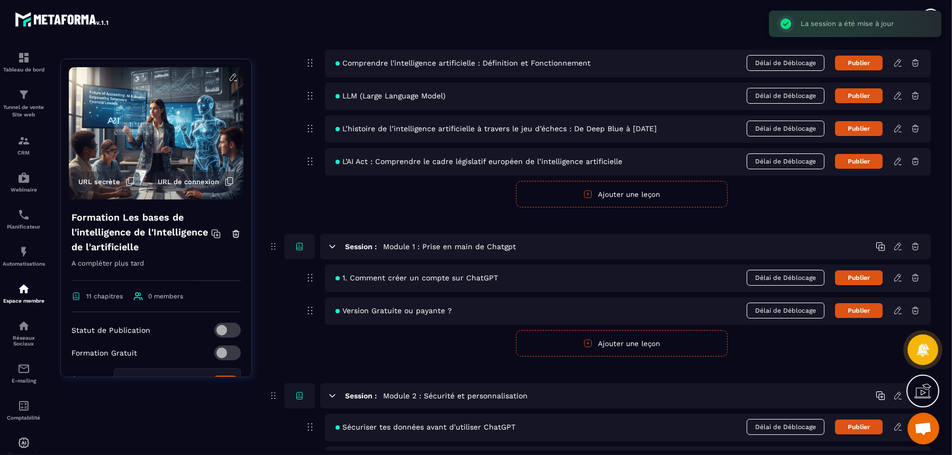
scroll to position [132, 0]
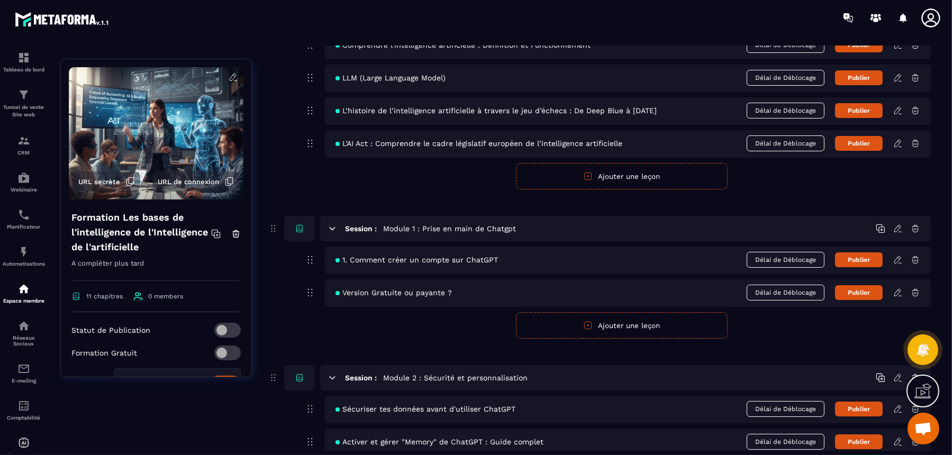
click at [898, 256] on icon at bounding box center [898, 260] width 10 height 10
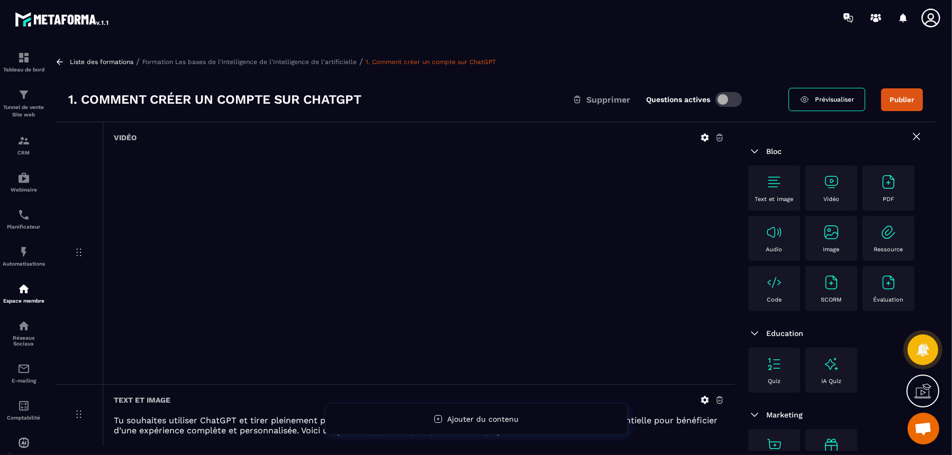
click at [352, 99] on h3 "1. Comment créer un compte sur ChatGPT" at bounding box center [214, 99] width 293 height 17
click at [310, 60] on p "Formation Les bases de l'intelligence de l'Intelligence de l'artificielle" at bounding box center [249, 61] width 214 height 7
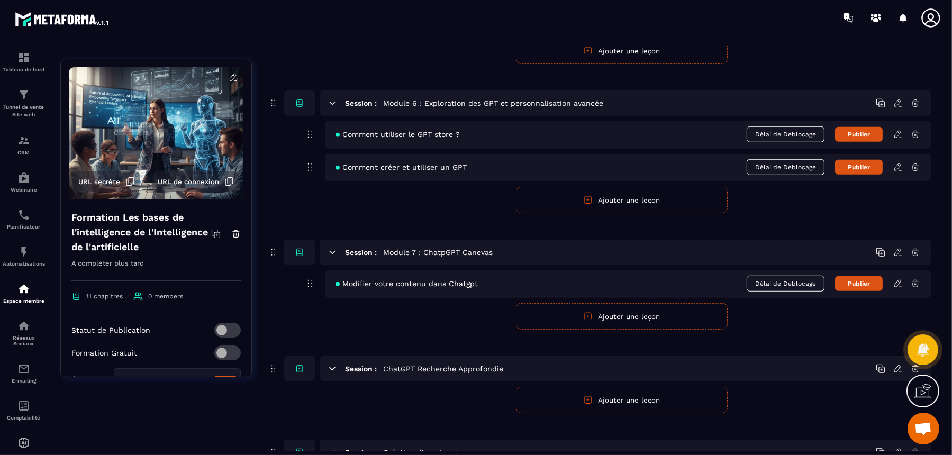
scroll to position [1124, 0]
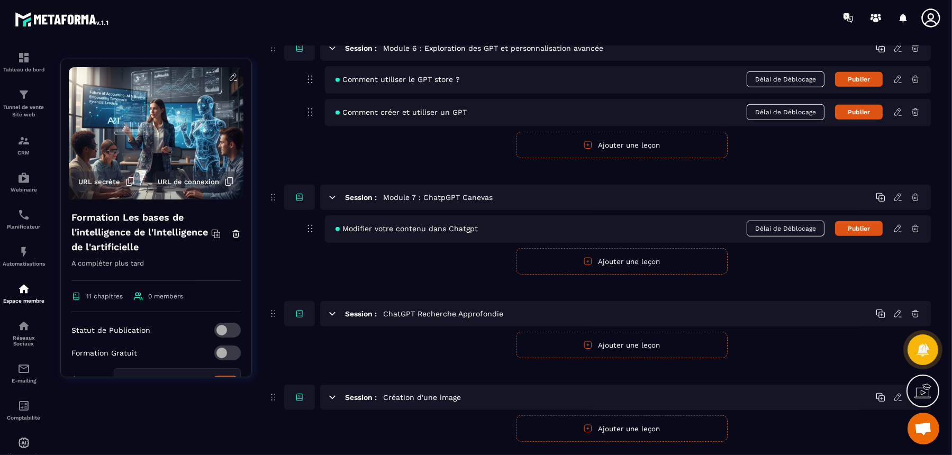
click at [619, 332] on button "Ajouter une leçon" at bounding box center [622, 345] width 212 height 26
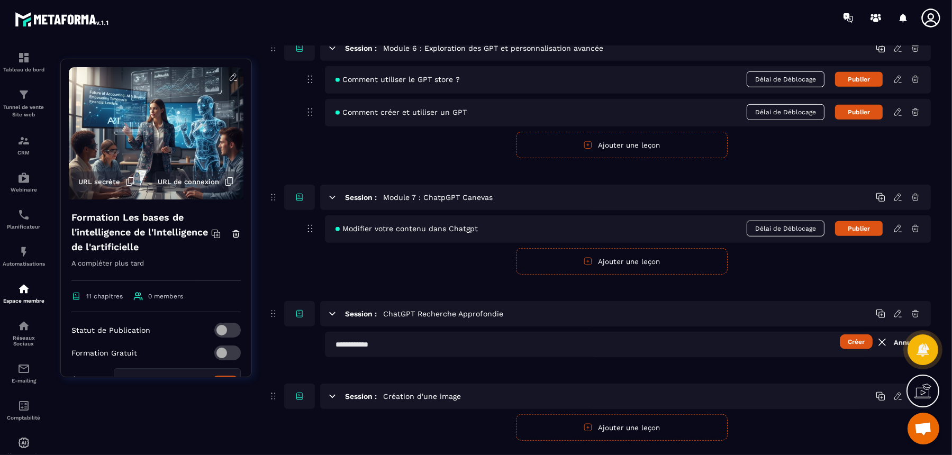
click at [864, 334] on button "Créer" at bounding box center [856, 341] width 33 height 15
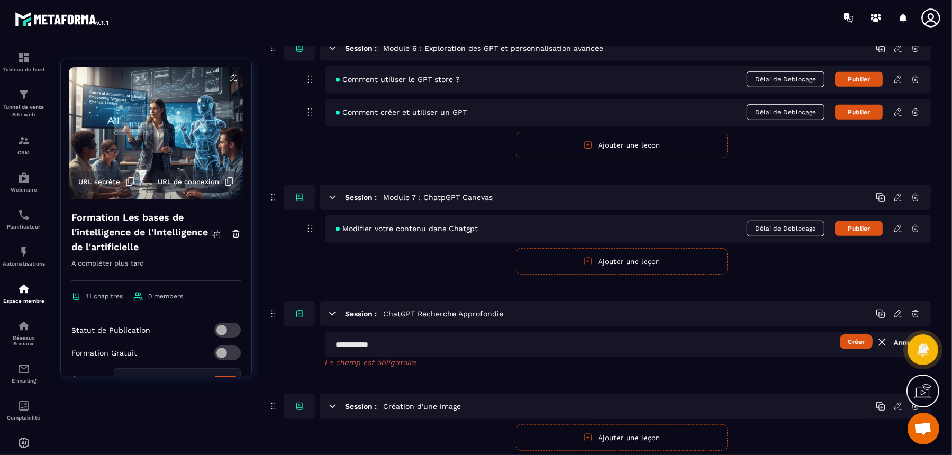
click at [424, 339] on input "text" at bounding box center [628, 344] width 606 height 25
type input "**********"
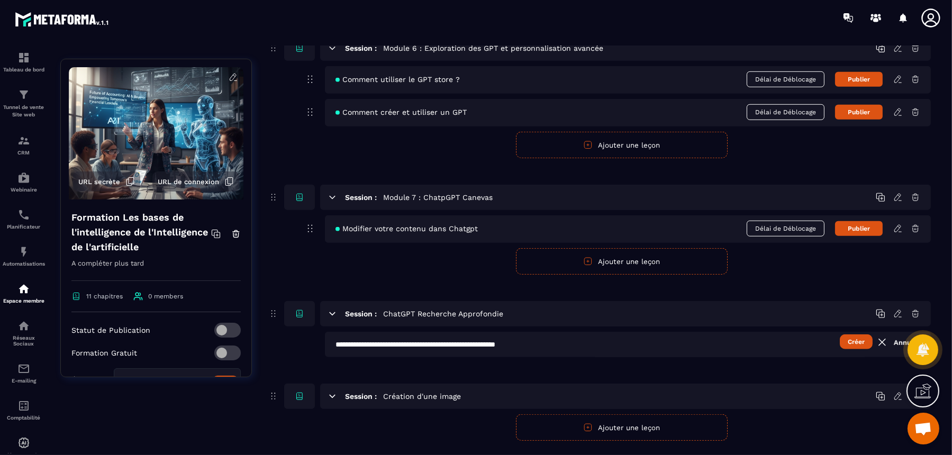
click at [842, 334] on button "Créer" at bounding box center [856, 341] width 33 height 15
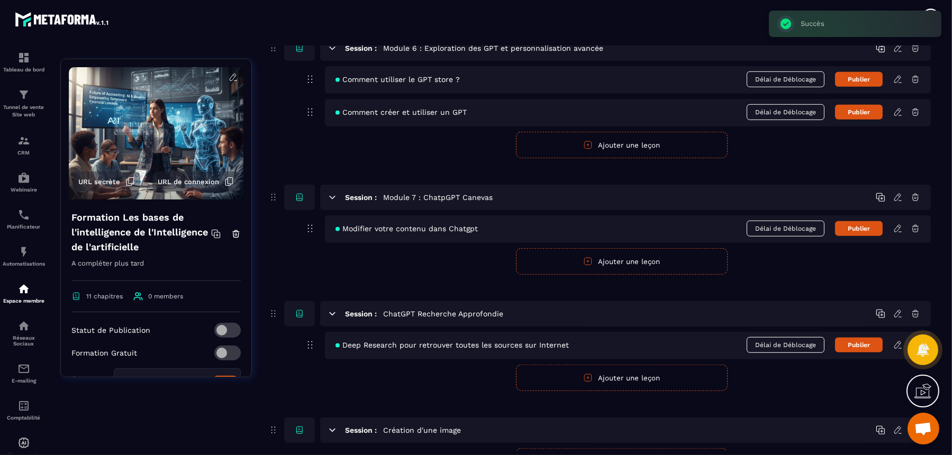
click at [894, 340] on icon at bounding box center [898, 345] width 10 height 10
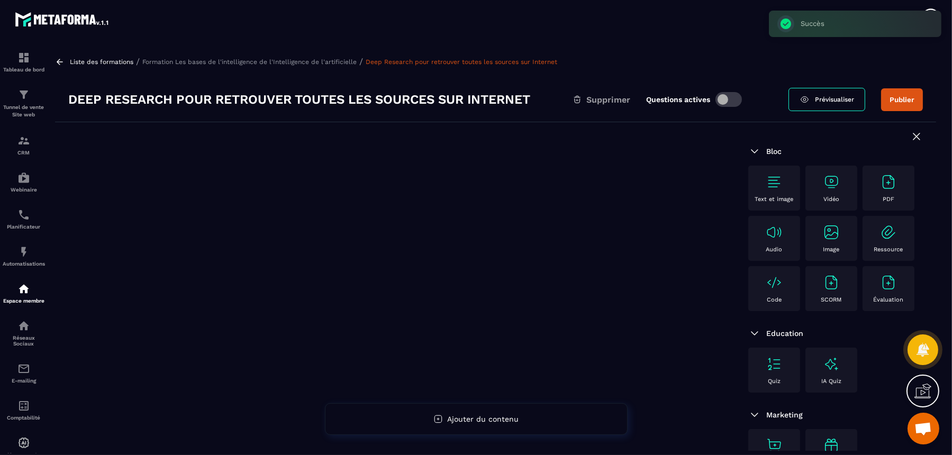
click at [815, 185] on div "Vidéo" at bounding box center [831, 188] width 41 height 29
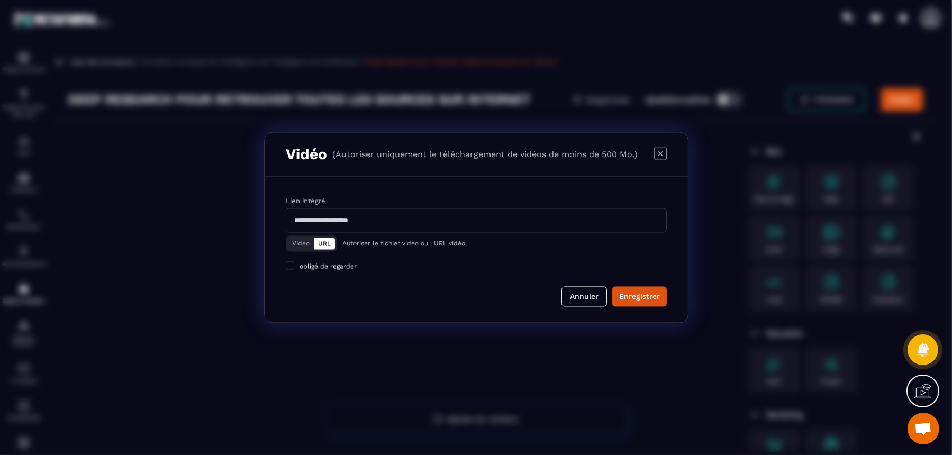
click at [404, 229] on input "Modal window" at bounding box center [476, 220] width 381 height 24
paste input "**********"
type input "**********"
click at [639, 297] on div "Enregistrer" at bounding box center [639, 297] width 41 height 11
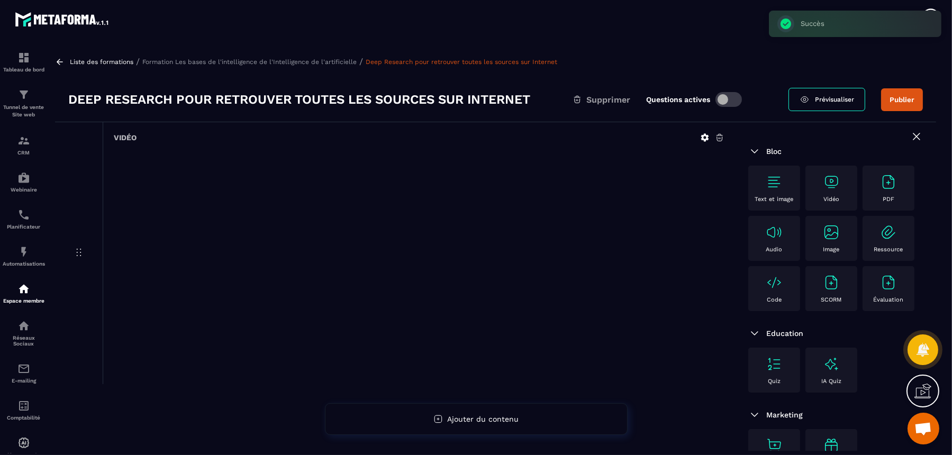
click at [327, 62] on p "Formation Les bases de l'intelligence de l'Intelligence de l'artificielle" at bounding box center [249, 61] width 214 height 7
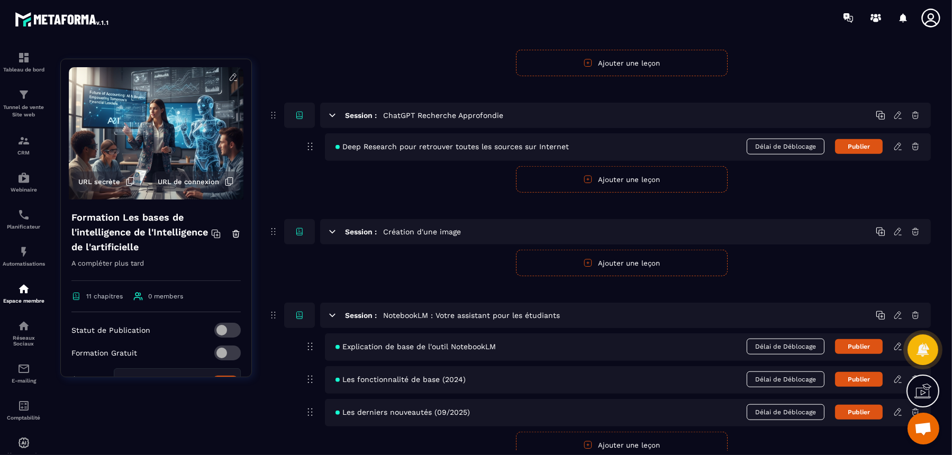
scroll to position [1356, 0]
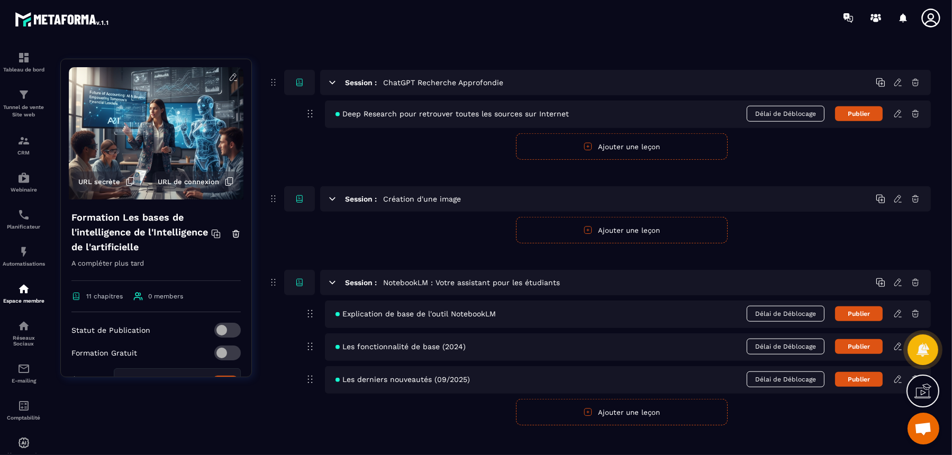
click at [621, 137] on button "Ajouter une leçon" at bounding box center [622, 146] width 212 height 26
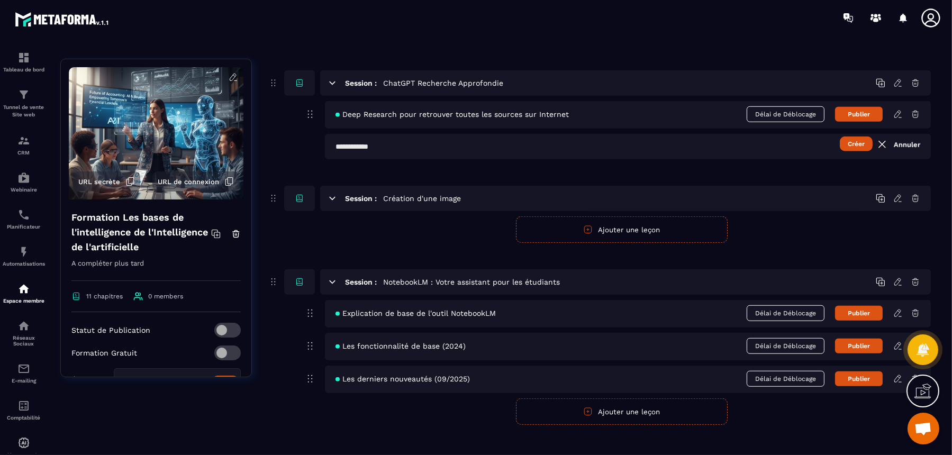
click at [914, 138] on link "Annuler" at bounding box center [898, 144] width 44 height 13
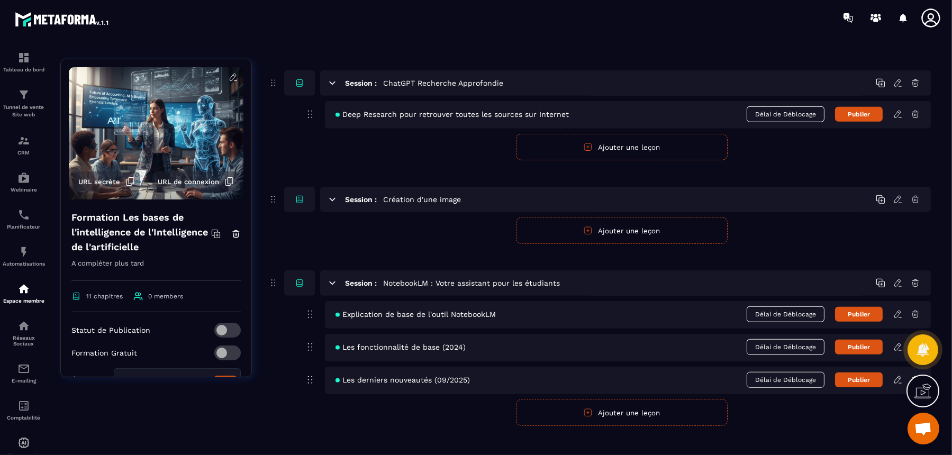
click at [330, 78] on icon at bounding box center [333, 83] width 10 height 10
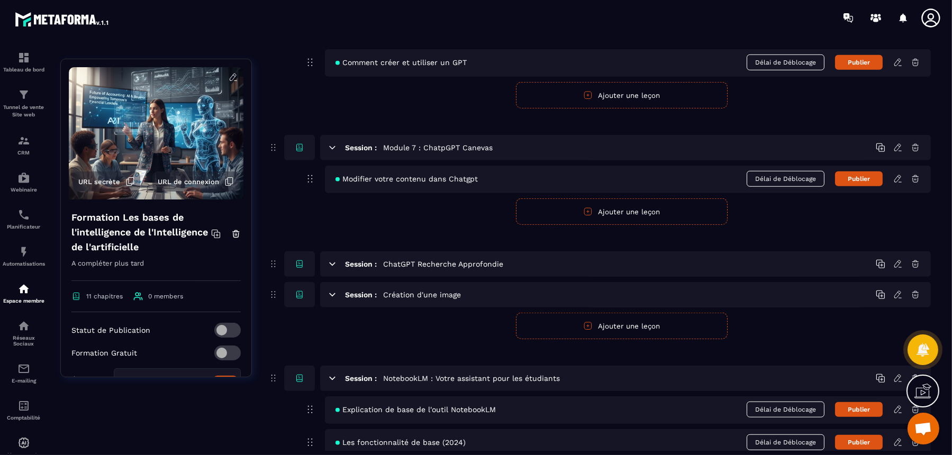
scroll to position [1138, 0]
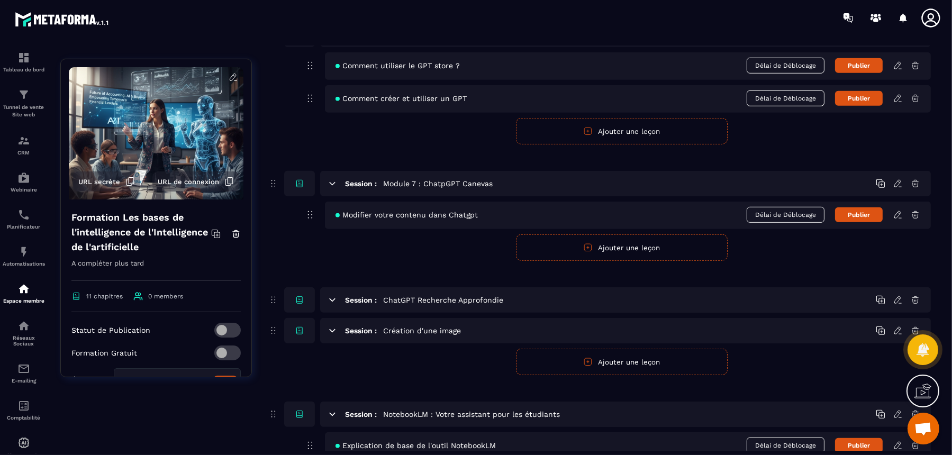
click at [334, 295] on icon at bounding box center [333, 300] width 10 height 10
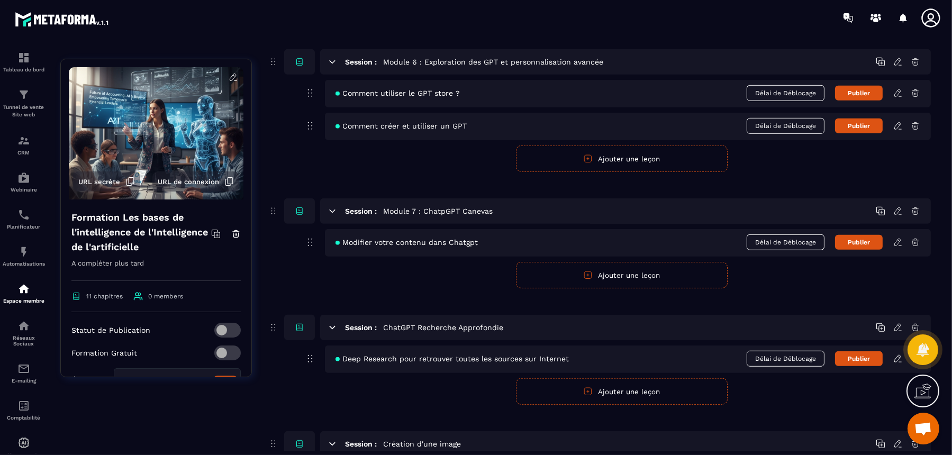
scroll to position [1072, 0]
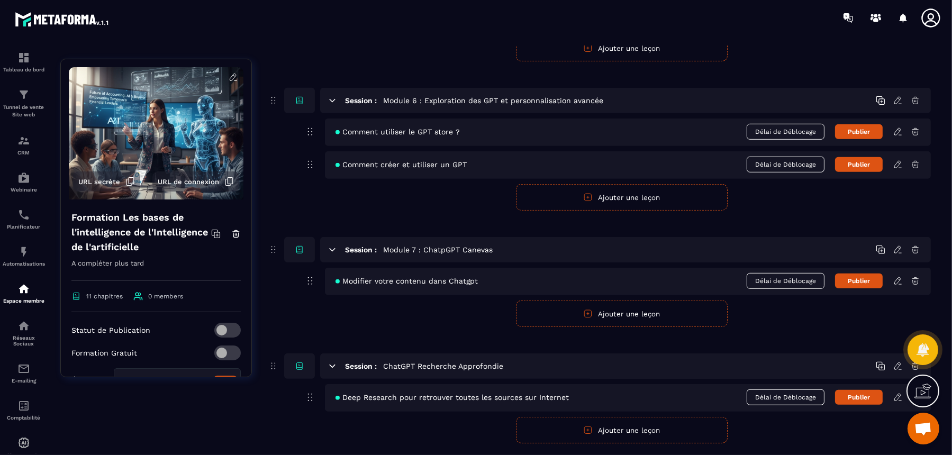
click at [895, 245] on icon at bounding box center [898, 250] width 10 height 10
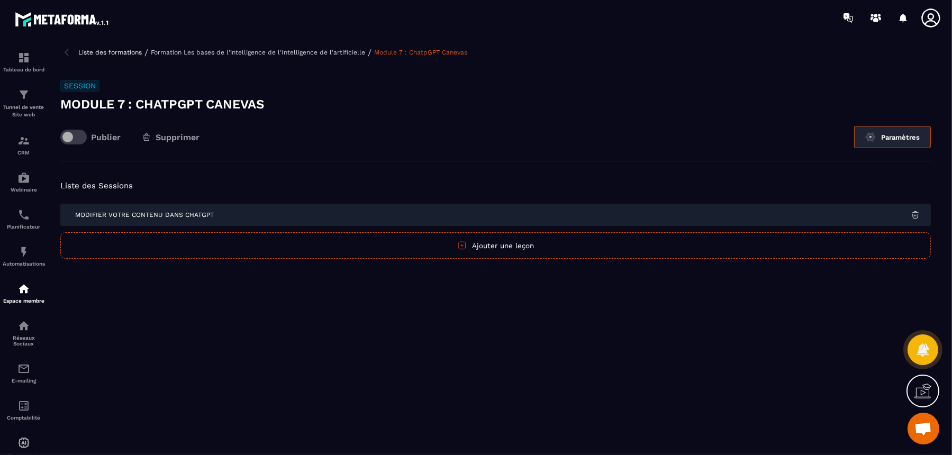
click at [883, 132] on button "Paramètres" at bounding box center [892, 137] width 77 height 22
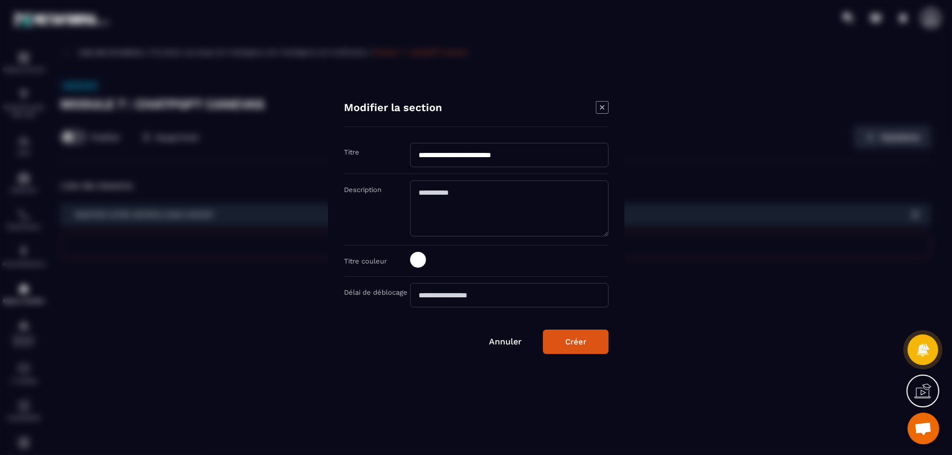
drag, startPoint x: 458, startPoint y: 155, endPoint x: 547, endPoint y: 156, distance: 88.9
click at [547, 156] on input "**********" at bounding box center [509, 155] width 198 height 24
type input "**********"
click at [566, 344] on div "Créer" at bounding box center [575, 342] width 21 height 10
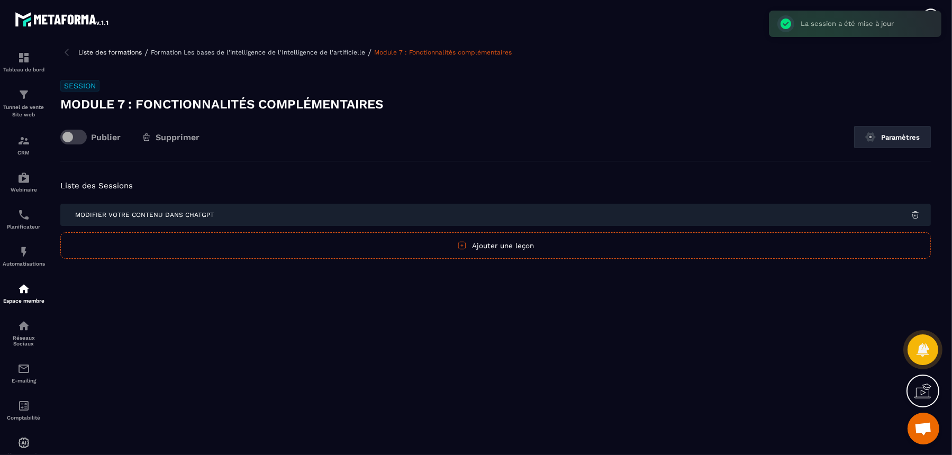
click at [299, 54] on p "Formation Les bases de l'intelligence de l'Intelligence de l'artificielle" at bounding box center [258, 52] width 214 height 7
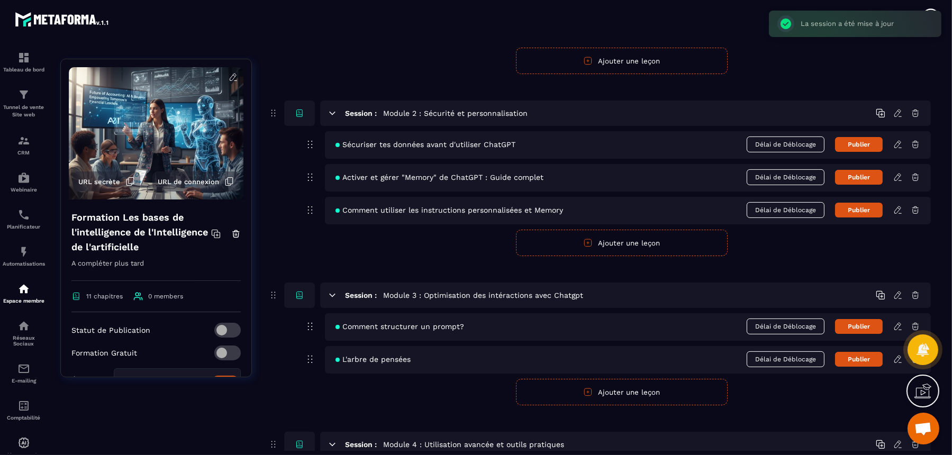
scroll to position [265, 0]
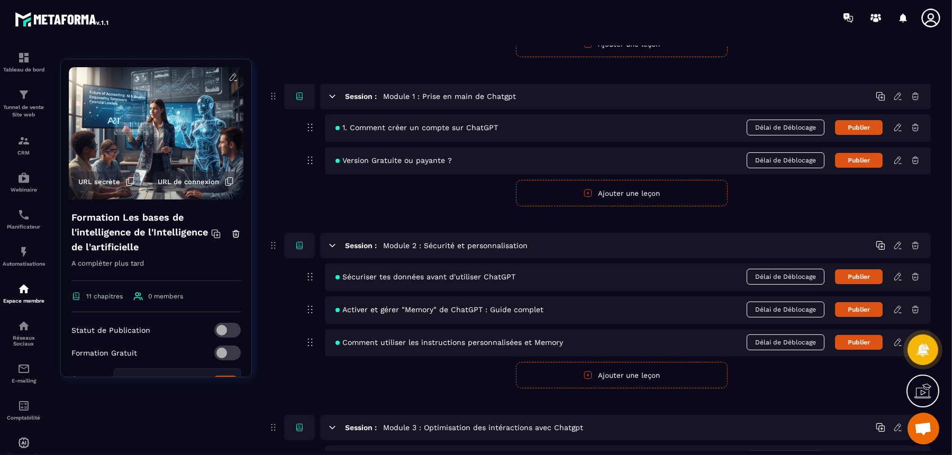
click at [332, 244] on icon at bounding box center [333, 245] width 6 height 3
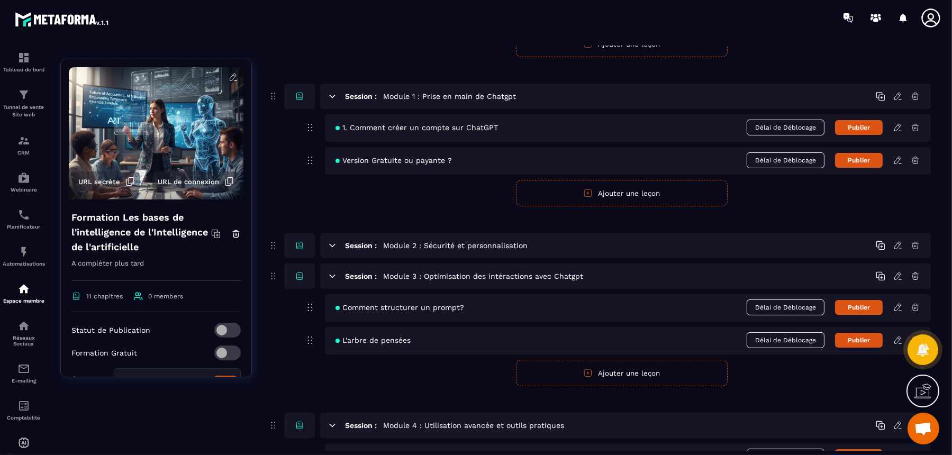
click at [331, 95] on icon at bounding box center [333, 96] width 6 height 3
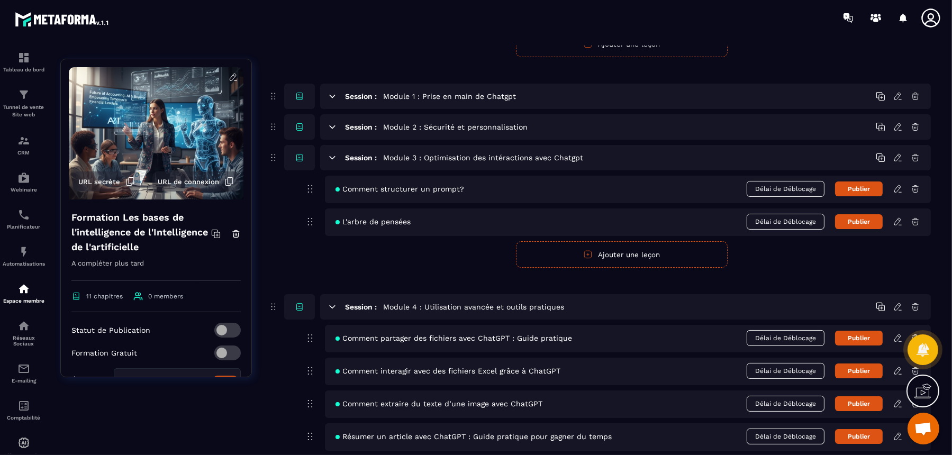
click at [338, 158] on div "Session : Module 3 : Optimisation des intéractions avec Chatgpt" at bounding box center [625, 157] width 611 height 25
click at [331, 153] on icon at bounding box center [333, 158] width 10 height 10
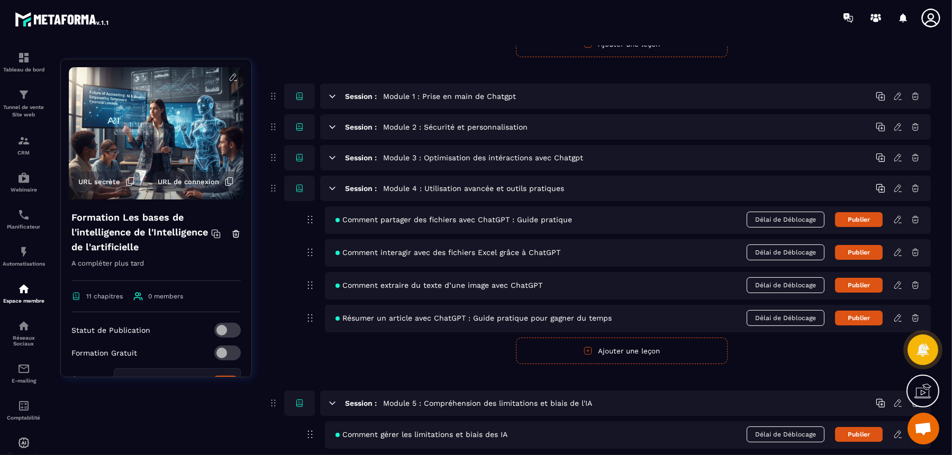
click at [332, 190] on icon at bounding box center [333, 189] width 10 height 10
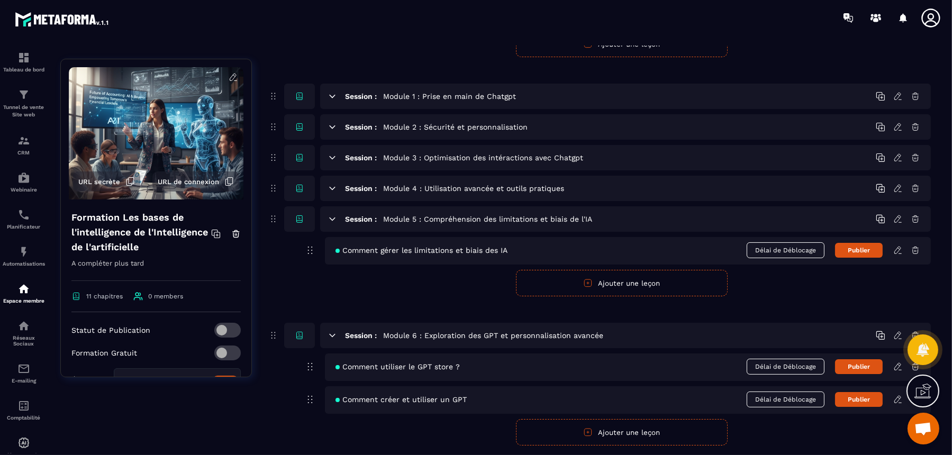
click at [331, 215] on icon at bounding box center [333, 219] width 10 height 10
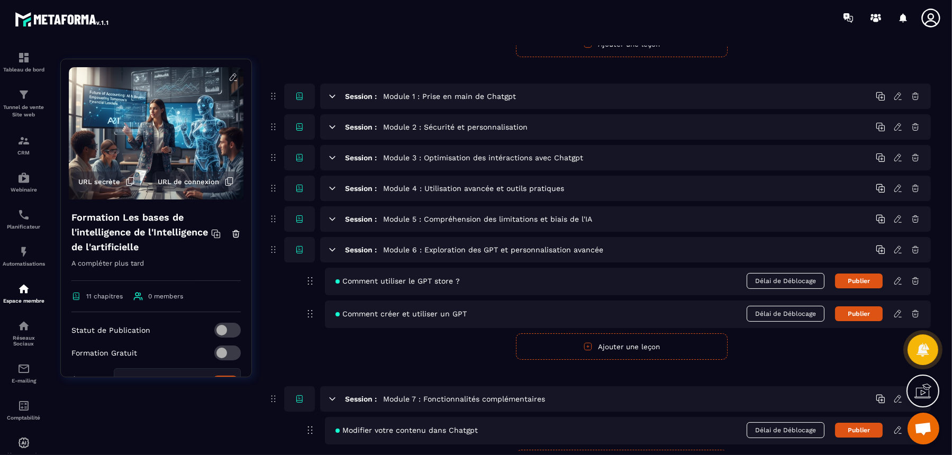
click at [333, 248] on icon at bounding box center [333, 249] width 6 height 3
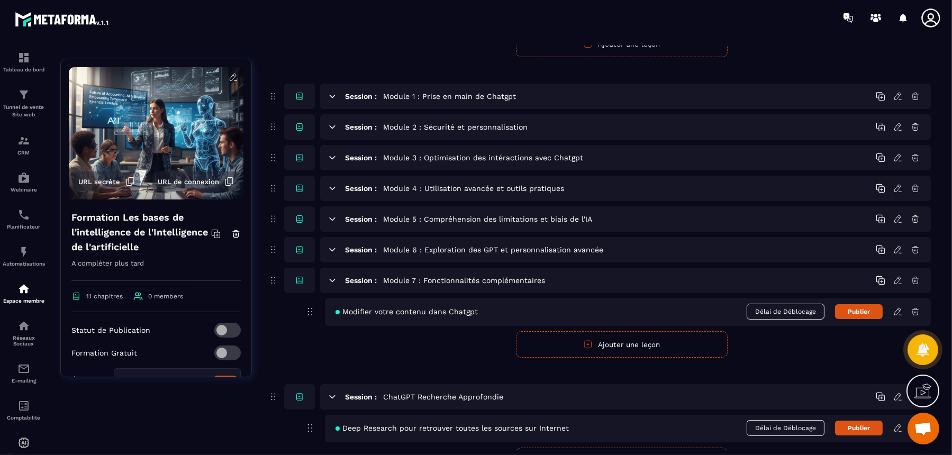
click at [333, 248] on icon at bounding box center [333, 249] width 6 height 3
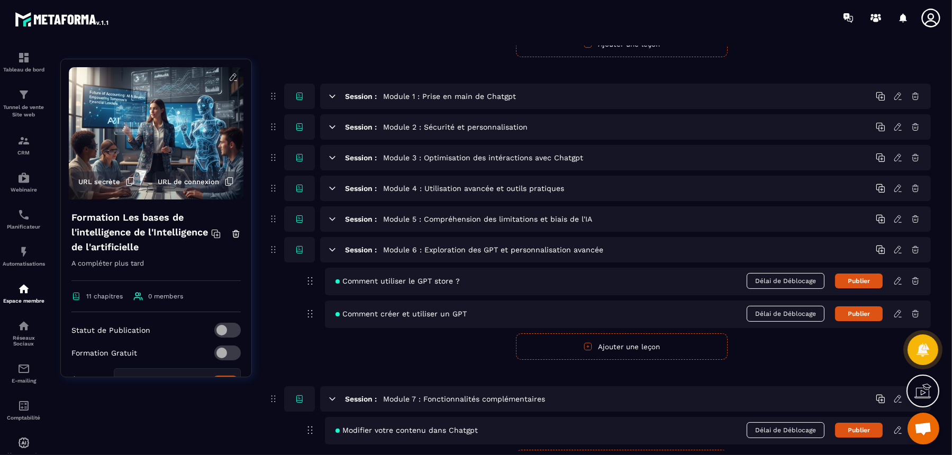
click at [333, 248] on icon at bounding box center [333, 249] width 6 height 3
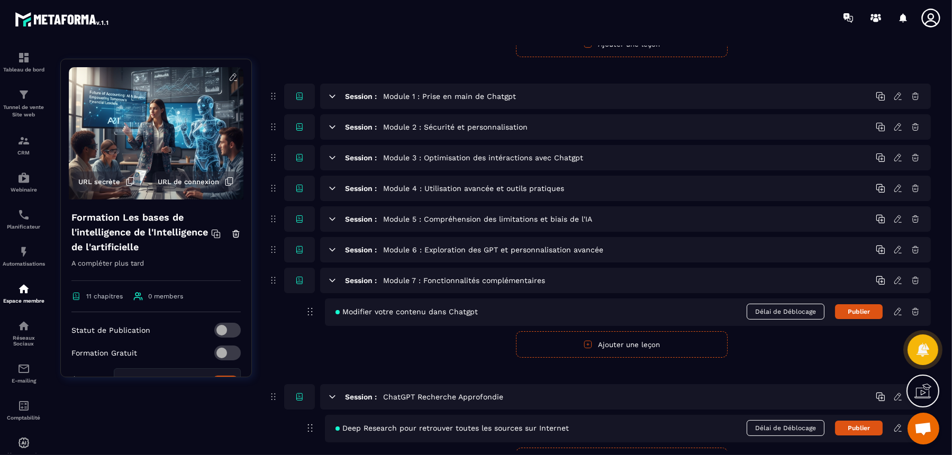
click at [334, 251] on icon at bounding box center [333, 250] width 10 height 10
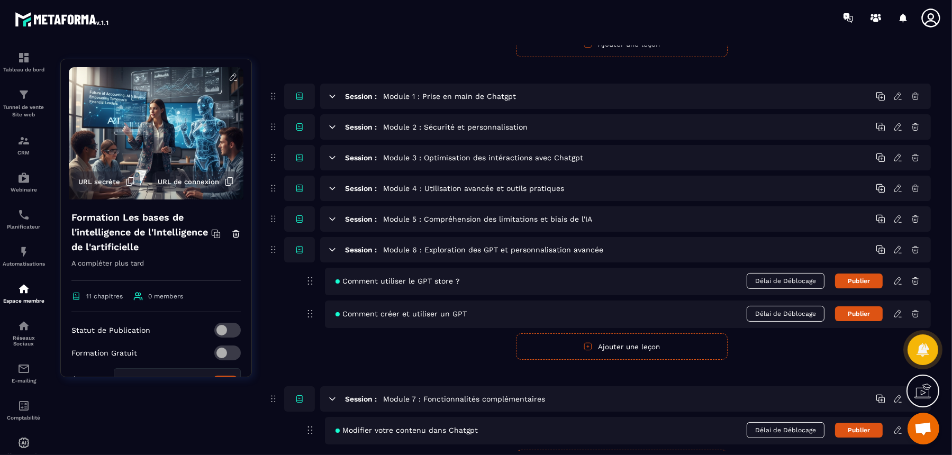
click at [335, 248] on icon at bounding box center [333, 249] width 6 height 3
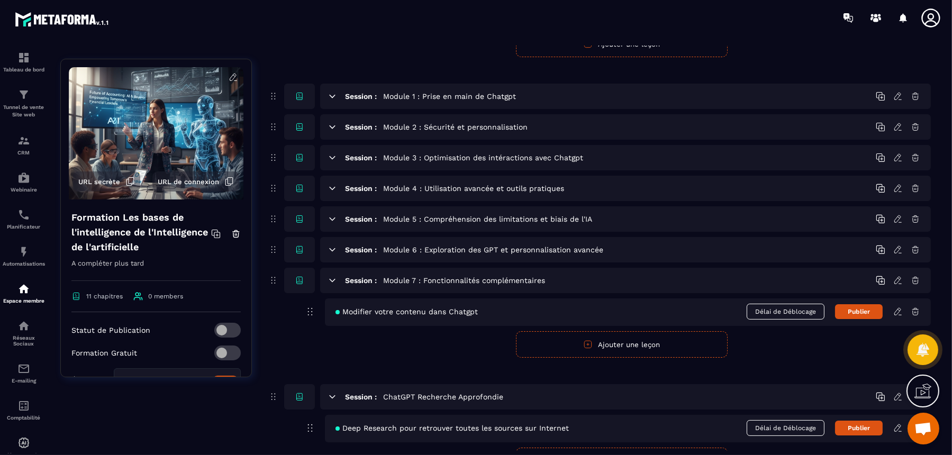
click at [333, 279] on icon at bounding box center [333, 280] width 6 height 3
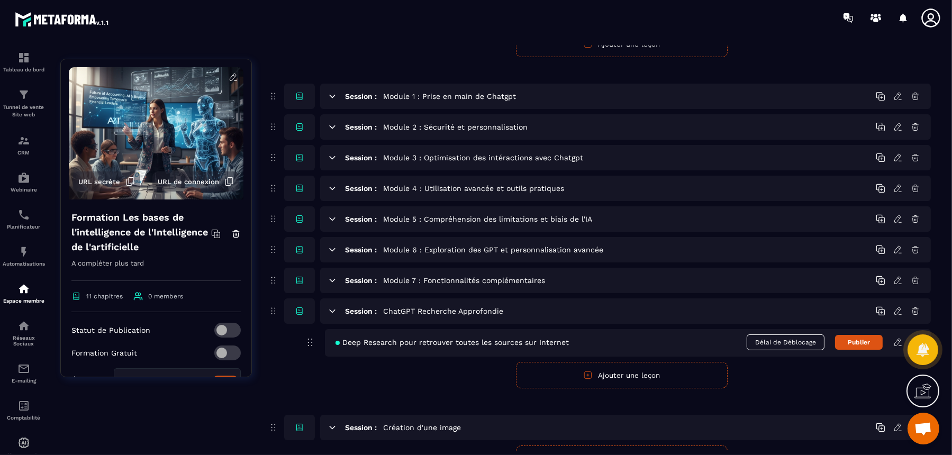
click at [333, 279] on icon at bounding box center [333, 280] width 6 height 3
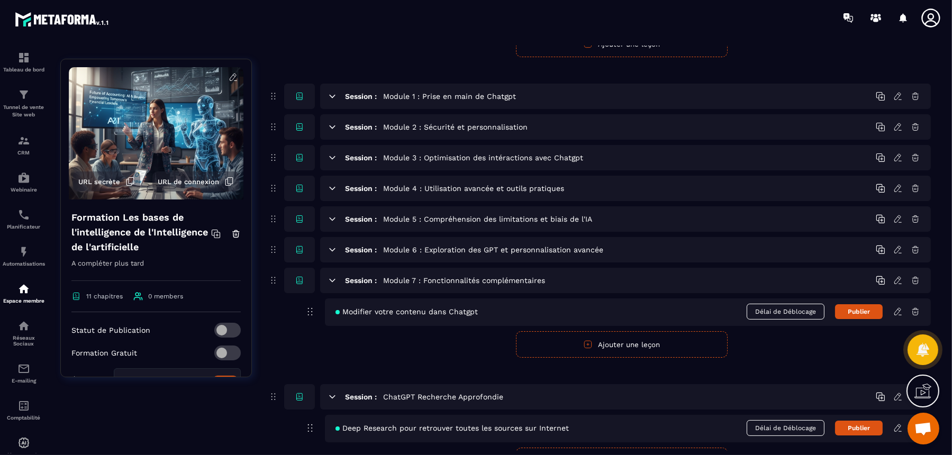
scroll to position [331, 0]
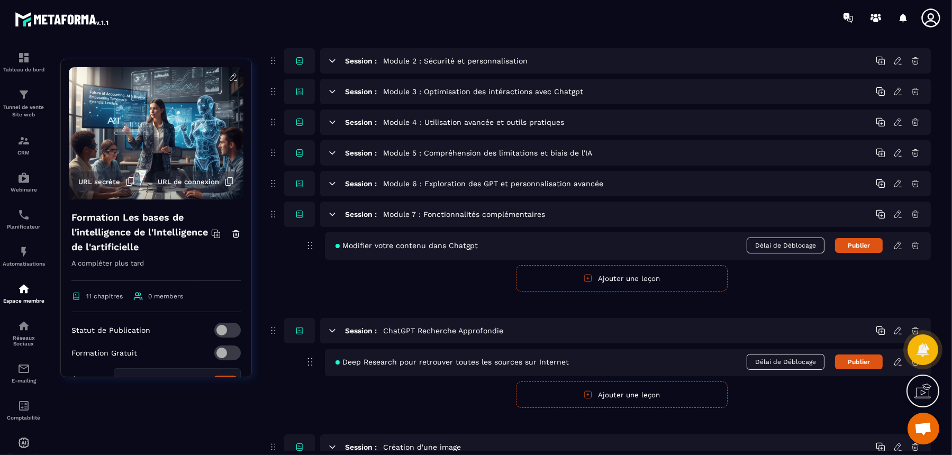
click at [406, 289] on div "Session : THEORIE : Les bases de l'IA (Concepts, Histoire, et cadre légal) Comp…" at bounding box center [599, 238] width 663 height 871
click at [583, 276] on button "Ajouter une leçon" at bounding box center [622, 278] width 212 height 26
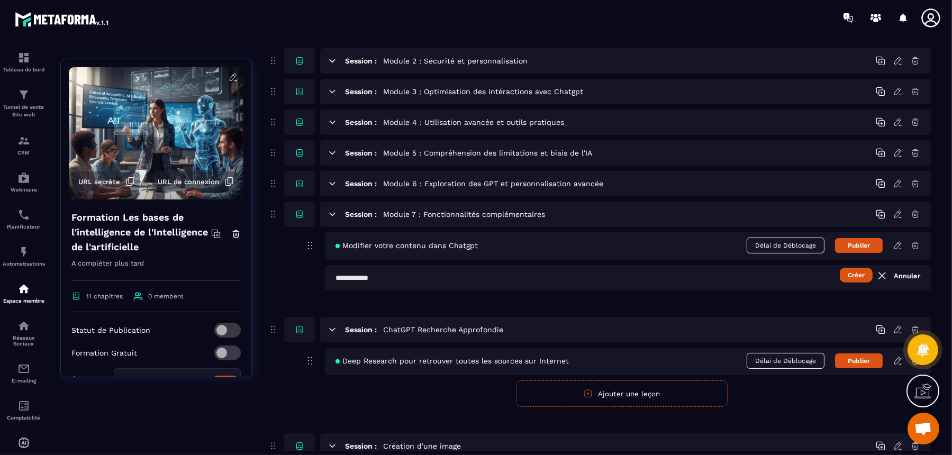
click at [420, 276] on input "text" at bounding box center [628, 277] width 606 height 25
type input "**********"
click at [854, 270] on button "Créer" at bounding box center [856, 275] width 33 height 15
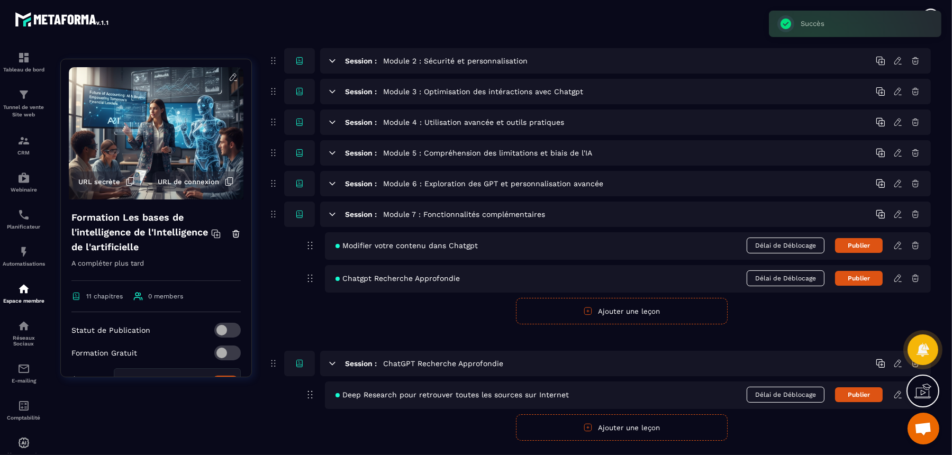
click at [898, 391] on icon at bounding box center [898, 395] width 10 height 10
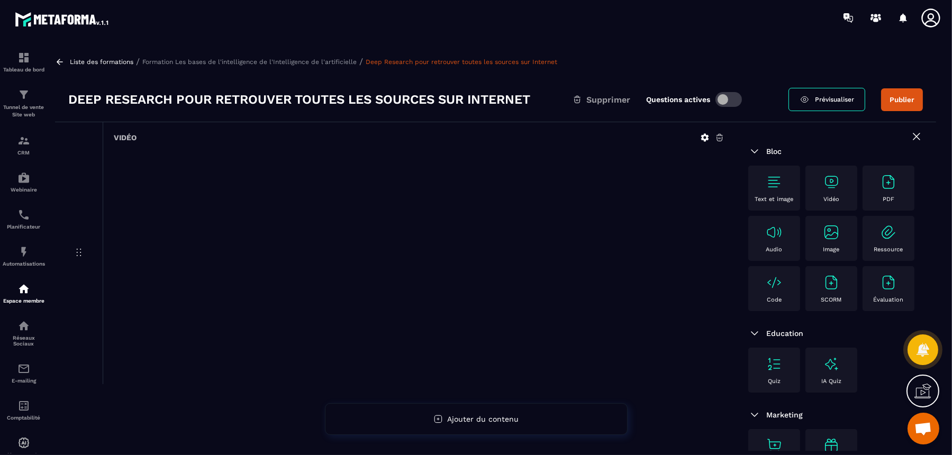
click at [285, 63] on p "Formation Les bases de l'intelligence de l'Intelligence de l'artificielle" at bounding box center [249, 61] width 214 height 7
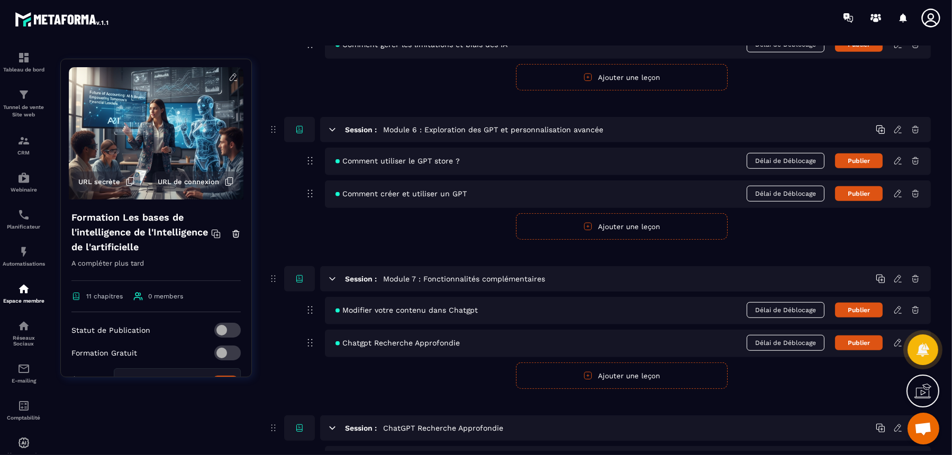
scroll to position [1058, 0]
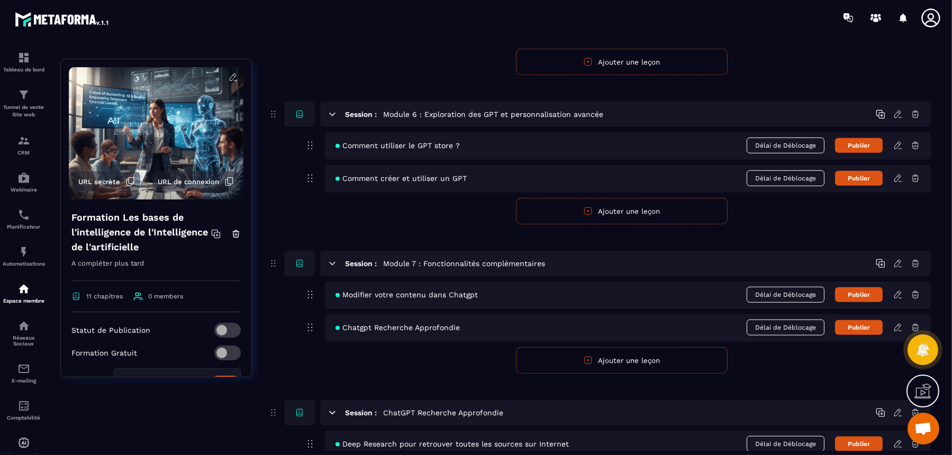
click at [432, 349] on form "Publier Annuler Ajouter une leçon" at bounding box center [621, 360] width 619 height 26
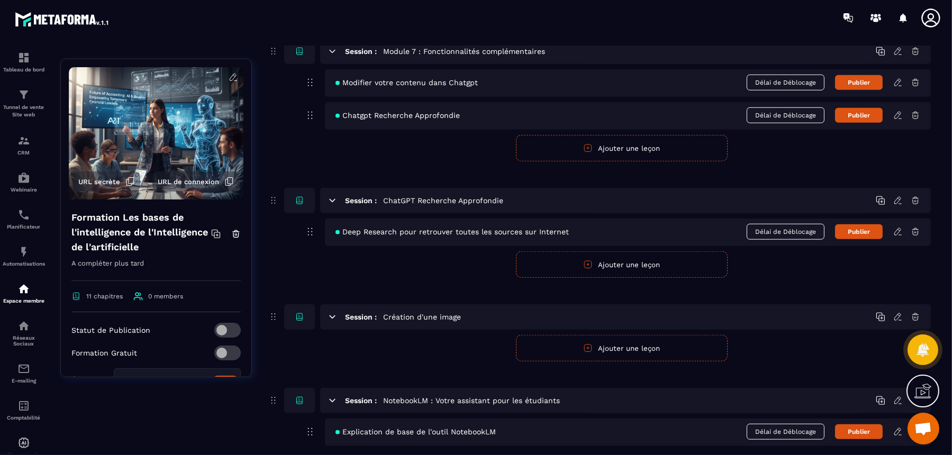
scroll to position [1256, 0]
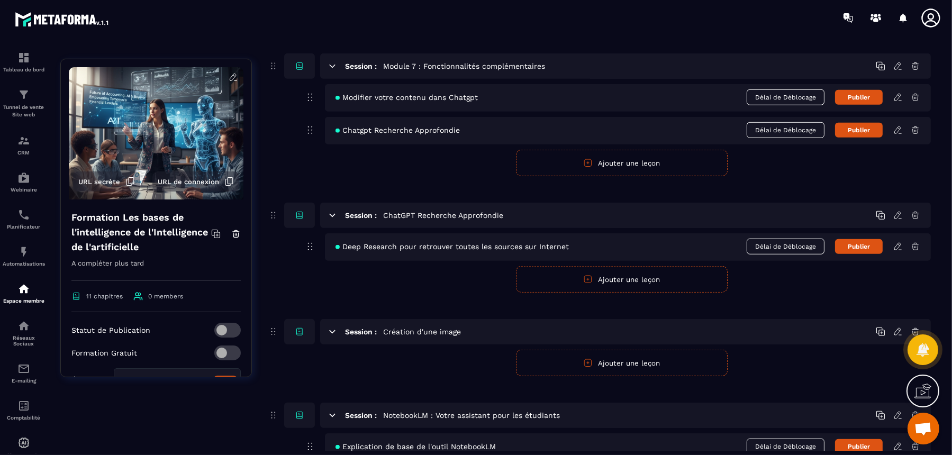
click at [896, 126] on icon at bounding box center [897, 129] width 6 height 7
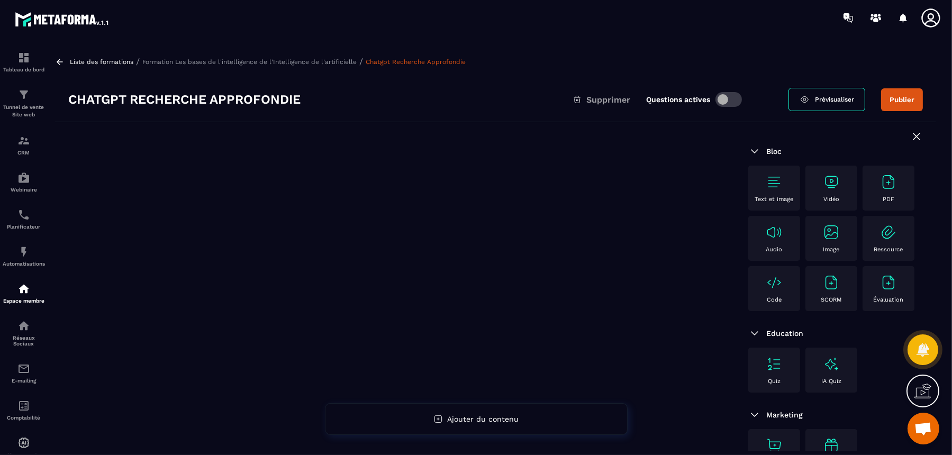
click at [816, 186] on div "Vidéo" at bounding box center [831, 188] width 41 height 29
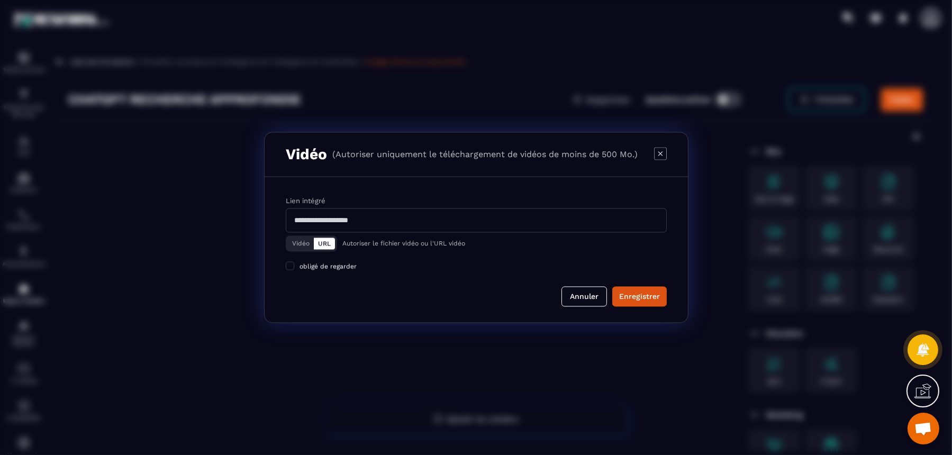
click at [471, 227] on input "Modal window" at bounding box center [476, 220] width 381 height 24
paste input "**********"
type input "**********"
click at [631, 292] on div "Enregistrer" at bounding box center [639, 297] width 41 height 11
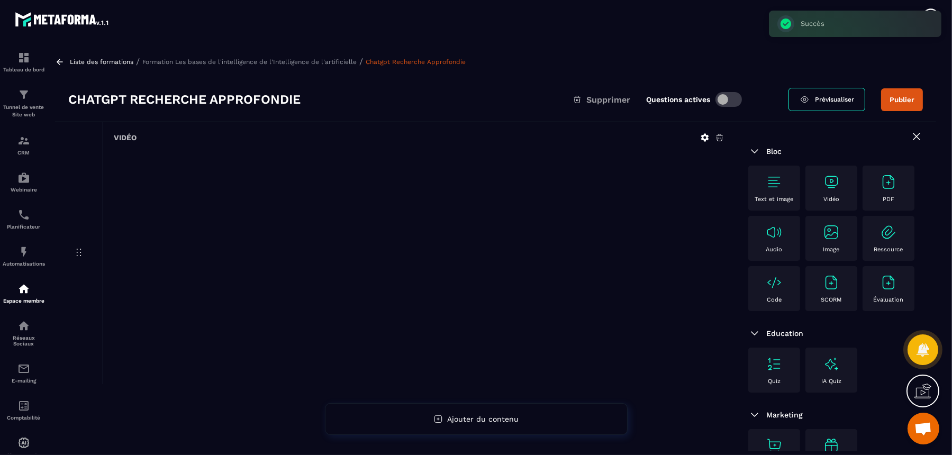
click at [324, 60] on p "Formation Les bases de l'intelligence de l'Intelligence de l'artificielle" at bounding box center [249, 61] width 214 height 7
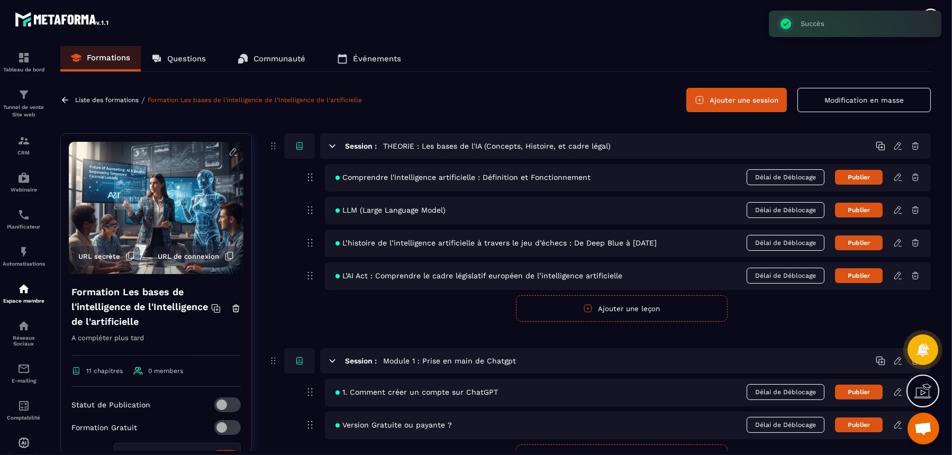
click at [367, 313] on form "Publier Annuler Ajouter une leçon" at bounding box center [621, 308] width 619 height 26
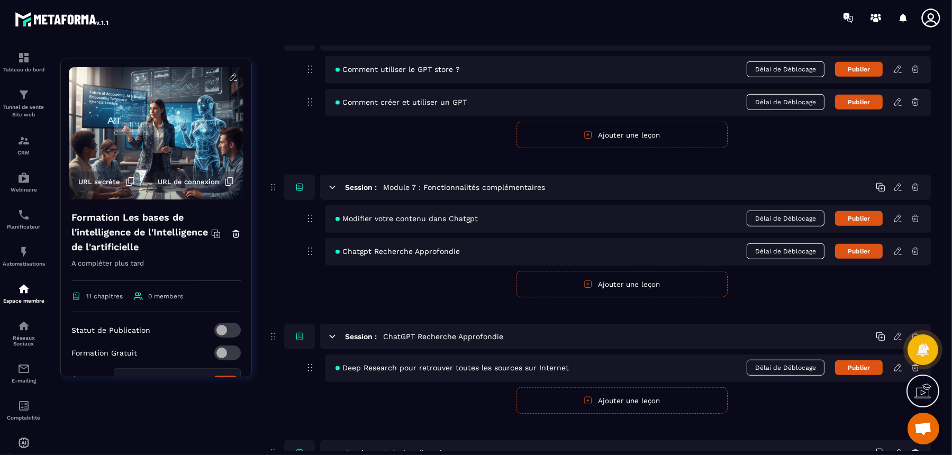
scroll to position [1124, 0]
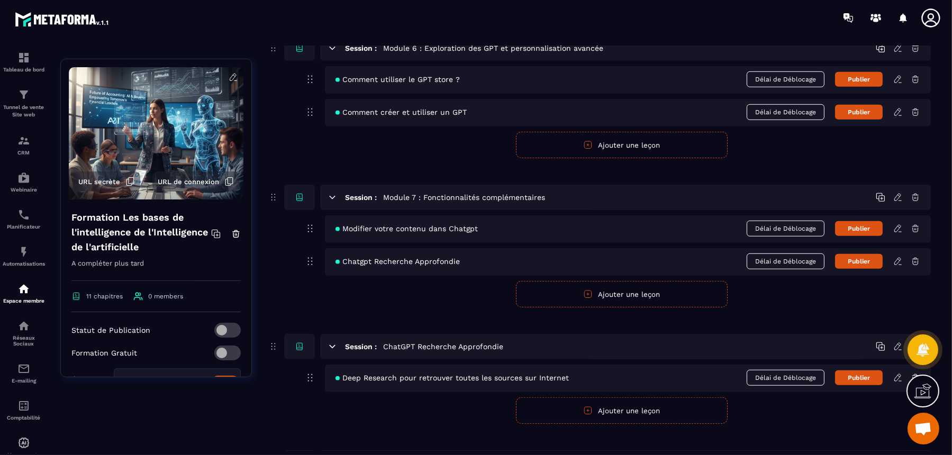
click at [373, 290] on form "Publier Annuler Ajouter une leçon" at bounding box center [621, 294] width 619 height 26
click at [273, 340] on icon at bounding box center [273, 346] width 11 height 13
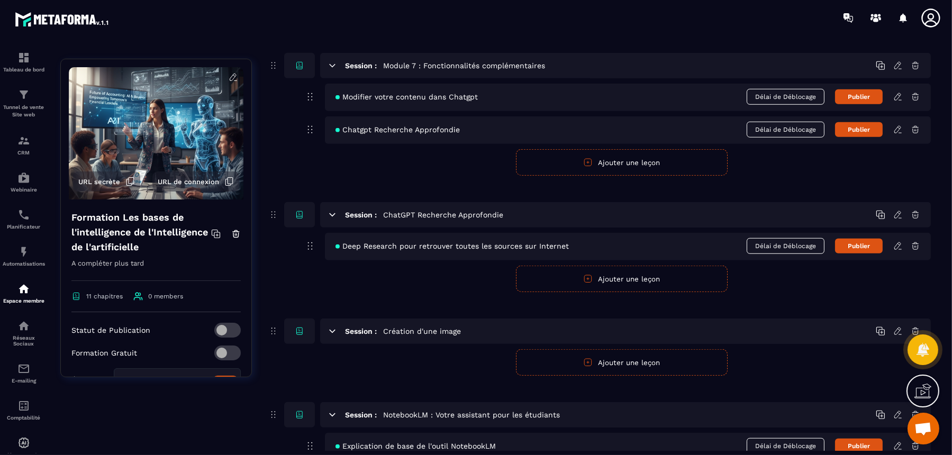
scroll to position [1257, 0]
click at [914, 210] on icon at bounding box center [916, 215] width 10 height 10
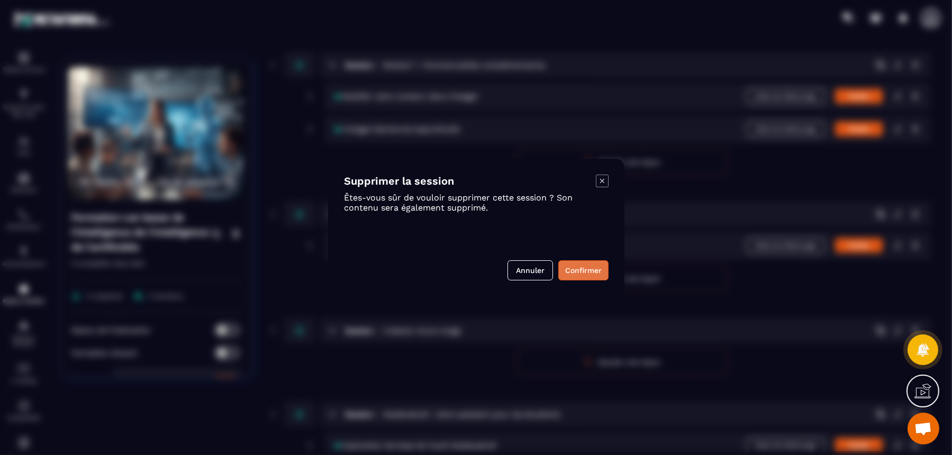
click at [580, 270] on button "Confirmer" at bounding box center [583, 270] width 50 height 20
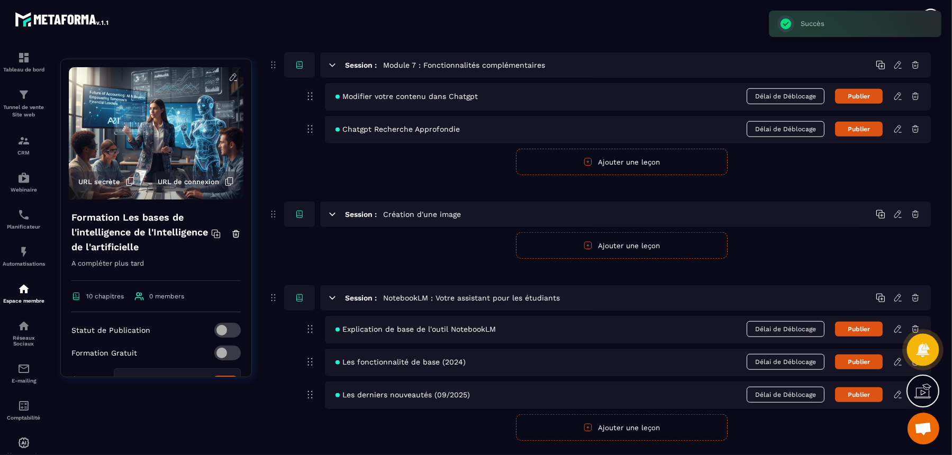
click at [927, 344] on icon at bounding box center [922, 349] width 15 height 15
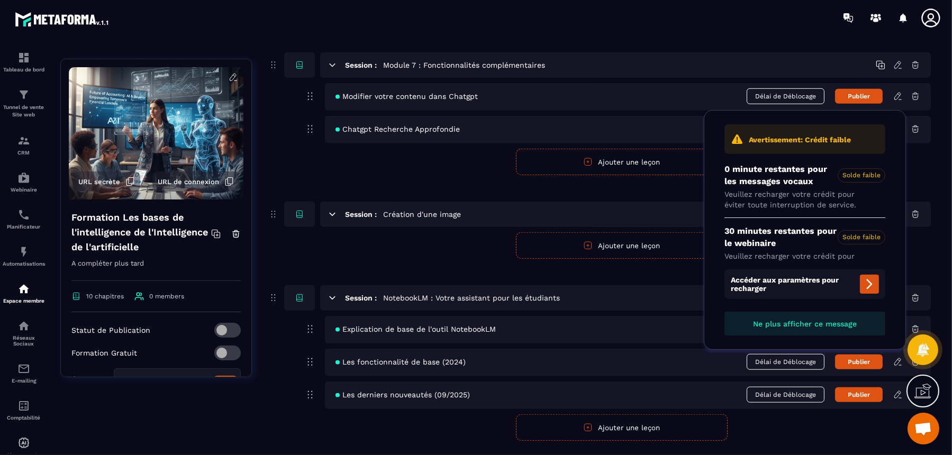
click at [866, 284] on icon at bounding box center [869, 284] width 13 height 13
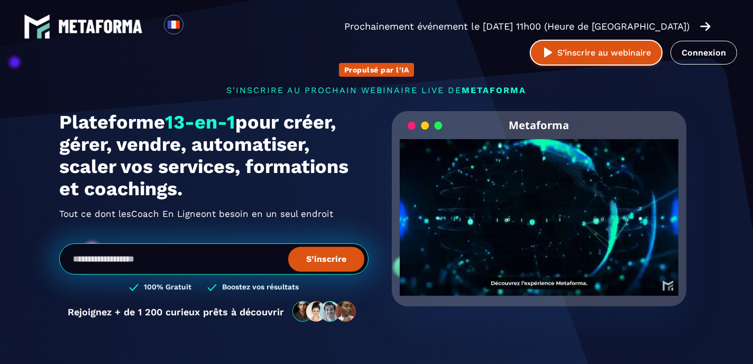
click at [592, 50] on button "S’inscrire au webinaire" at bounding box center [596, 53] width 133 height 26
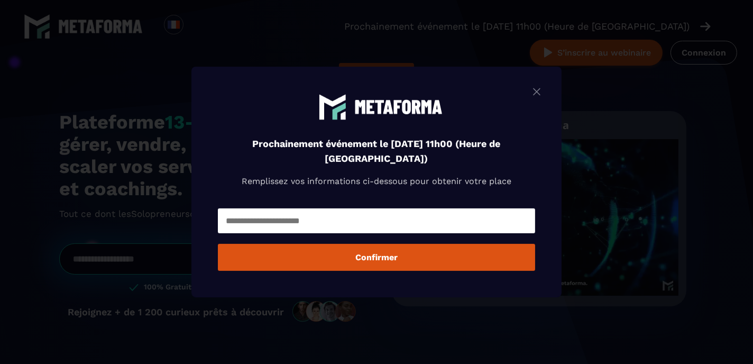
click at [539, 91] on img "Modal window" at bounding box center [537, 91] width 13 height 13
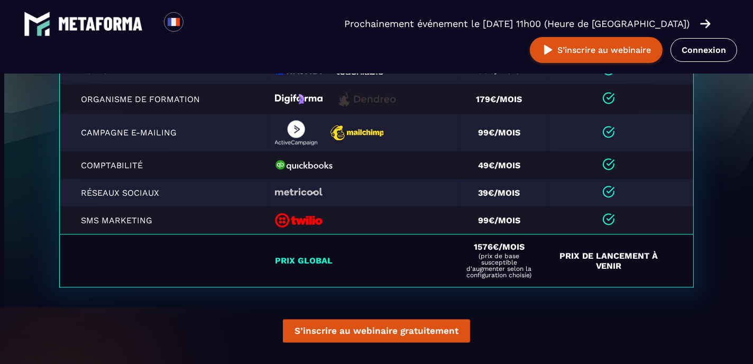
scroll to position [2487, 0]
